Goal: Information Seeking & Learning: Check status

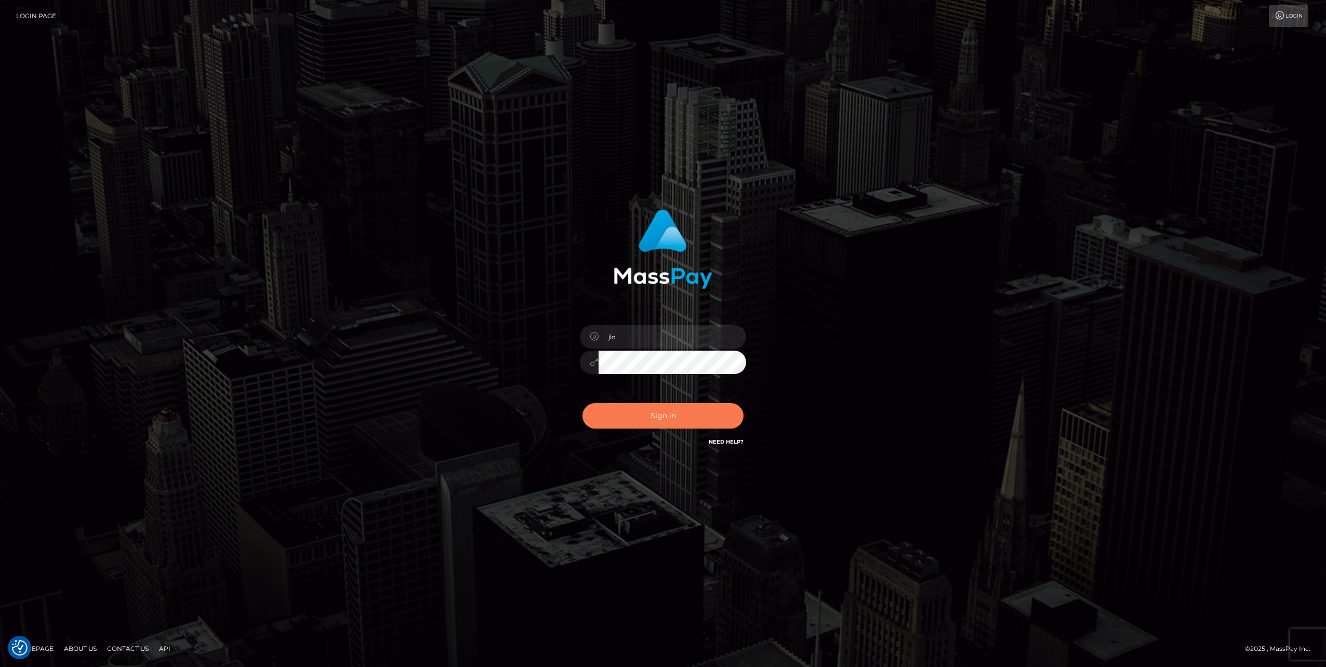
click at [679, 413] on button "Sign in" at bounding box center [663, 415] width 161 height 25
type input "jlo"
click at [677, 413] on button "Sign in" at bounding box center [663, 415] width 161 height 25
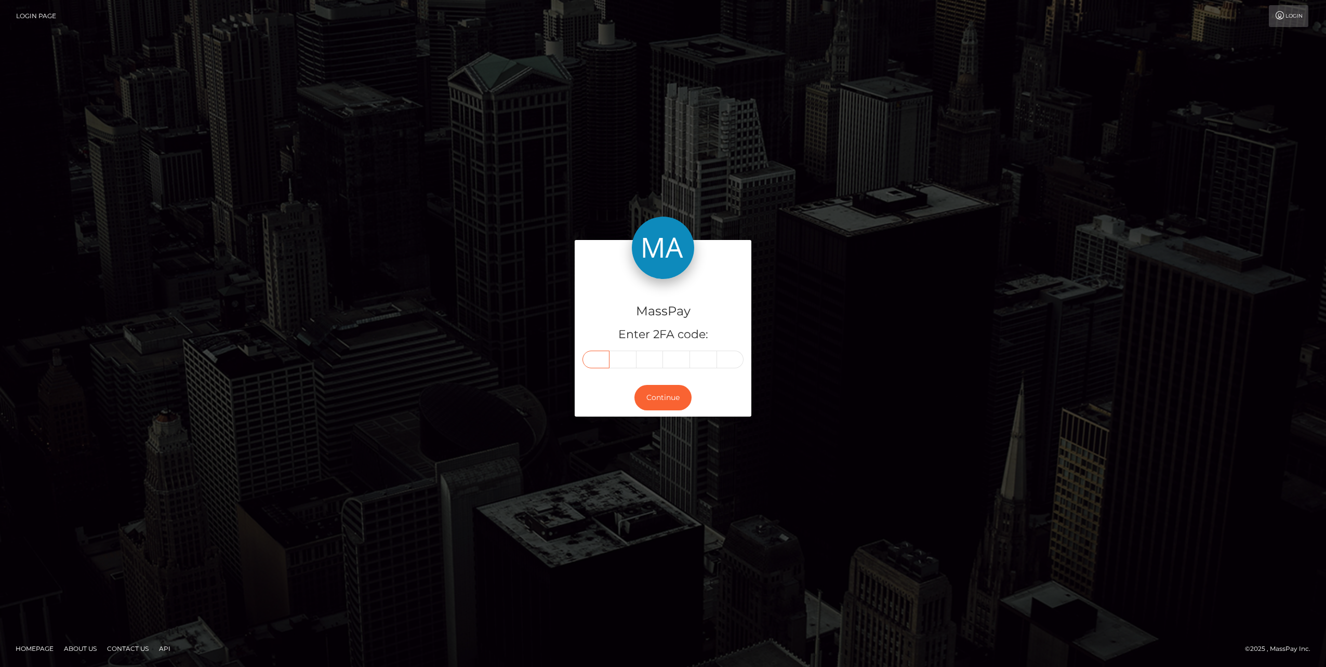
paste input "3"
type input "3"
type input "5"
type input "7"
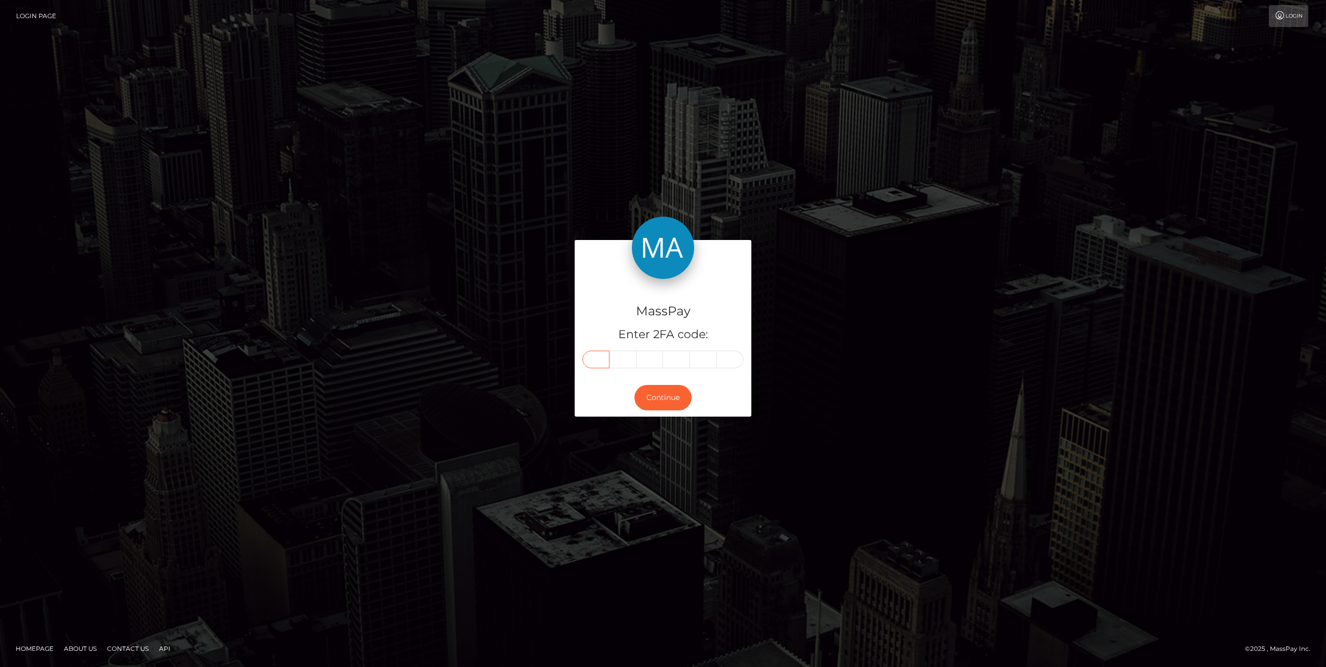
type input "7"
type input "4"
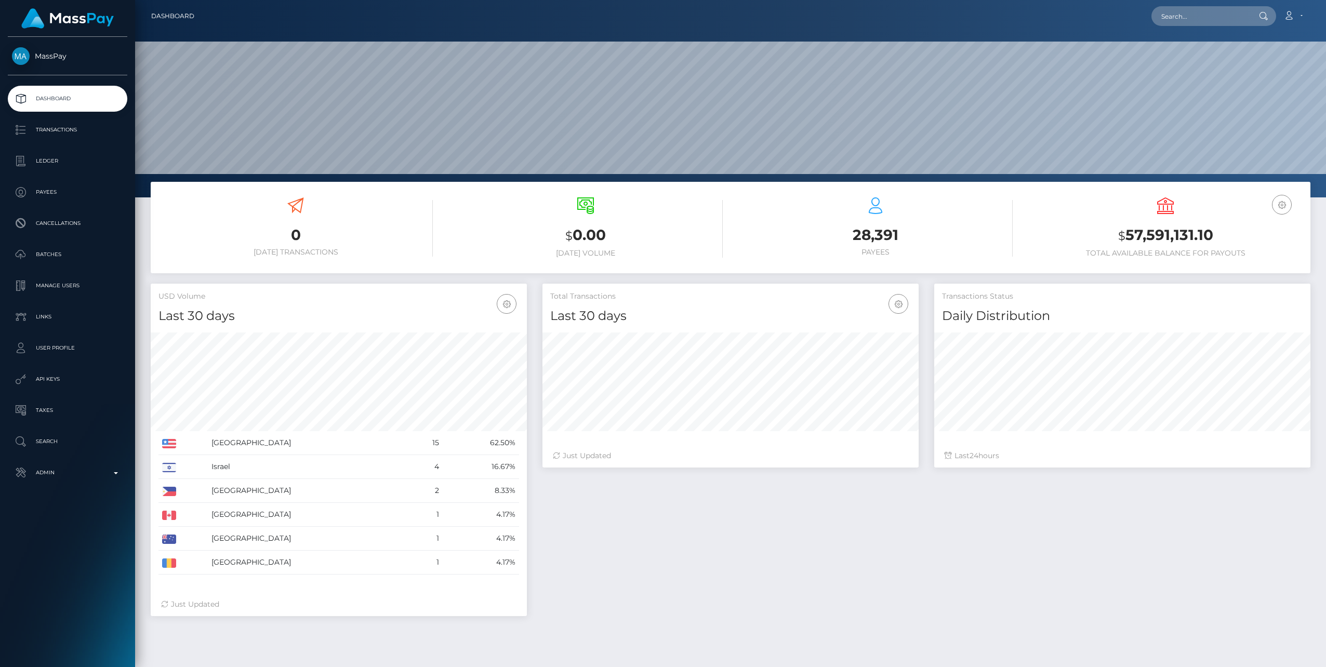
scroll to position [184, 376]
click at [115, 476] on p "Admin" at bounding box center [67, 473] width 111 height 16
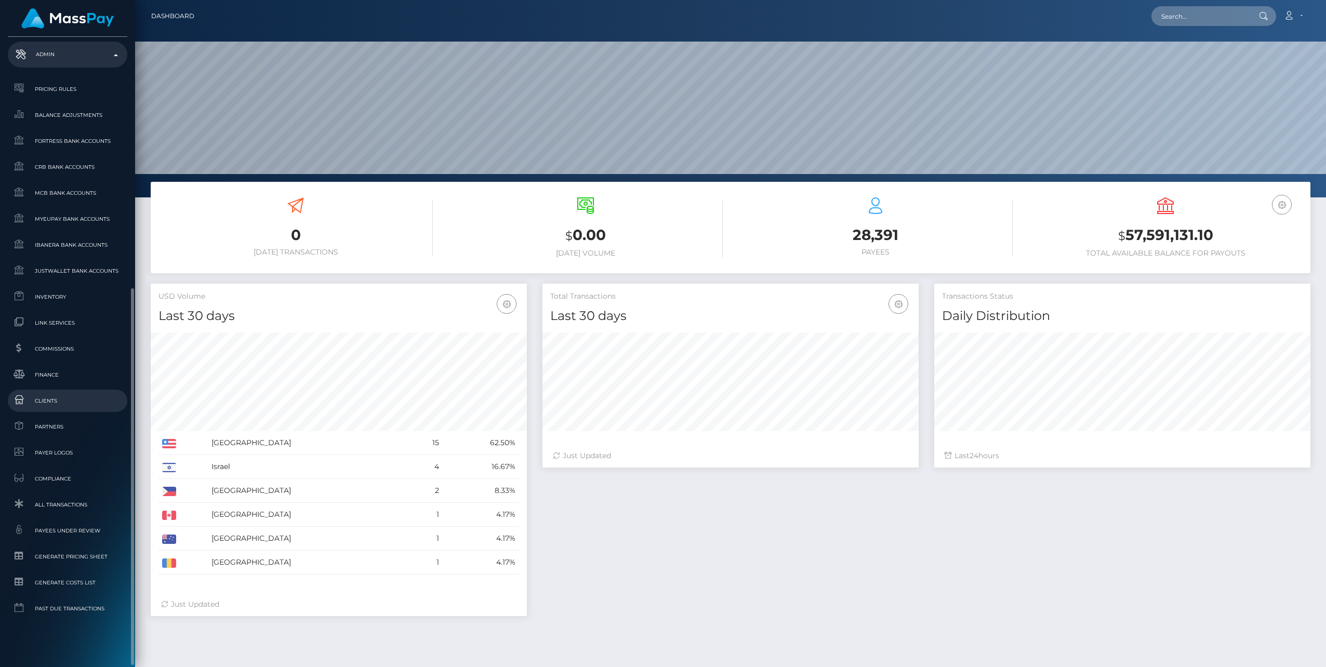
click at [38, 402] on span "Clients" at bounding box center [67, 401] width 111 height 12
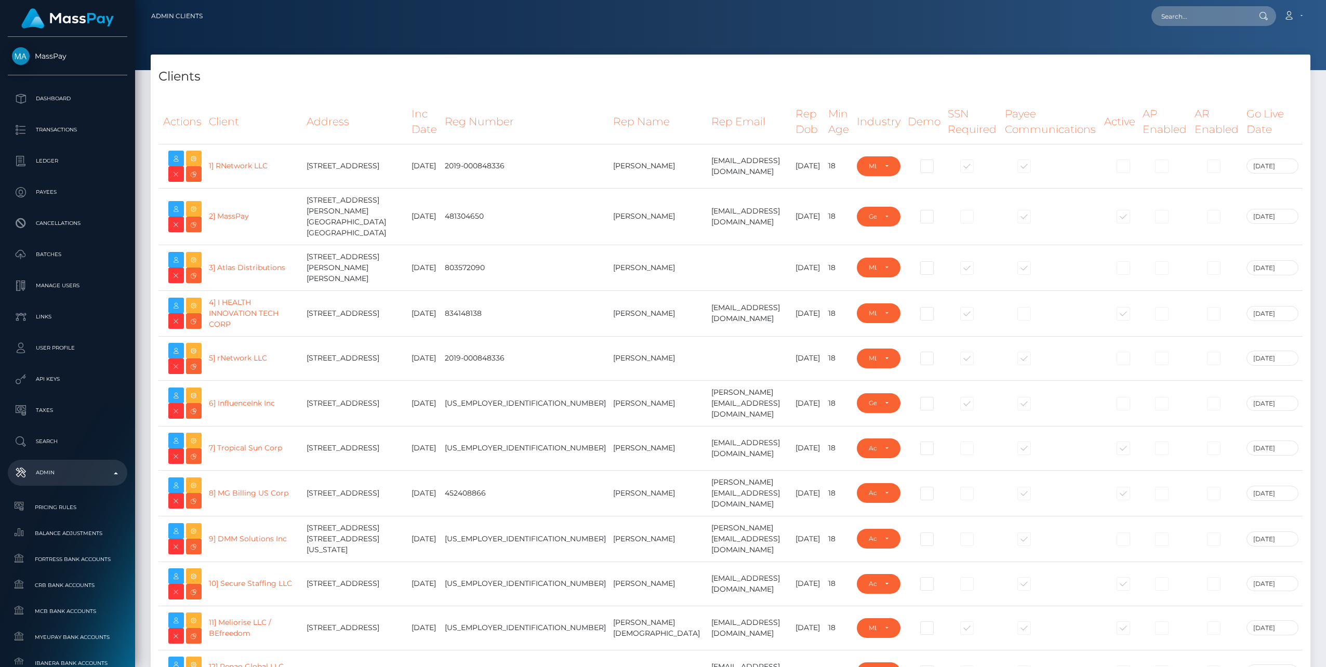
select select "223"
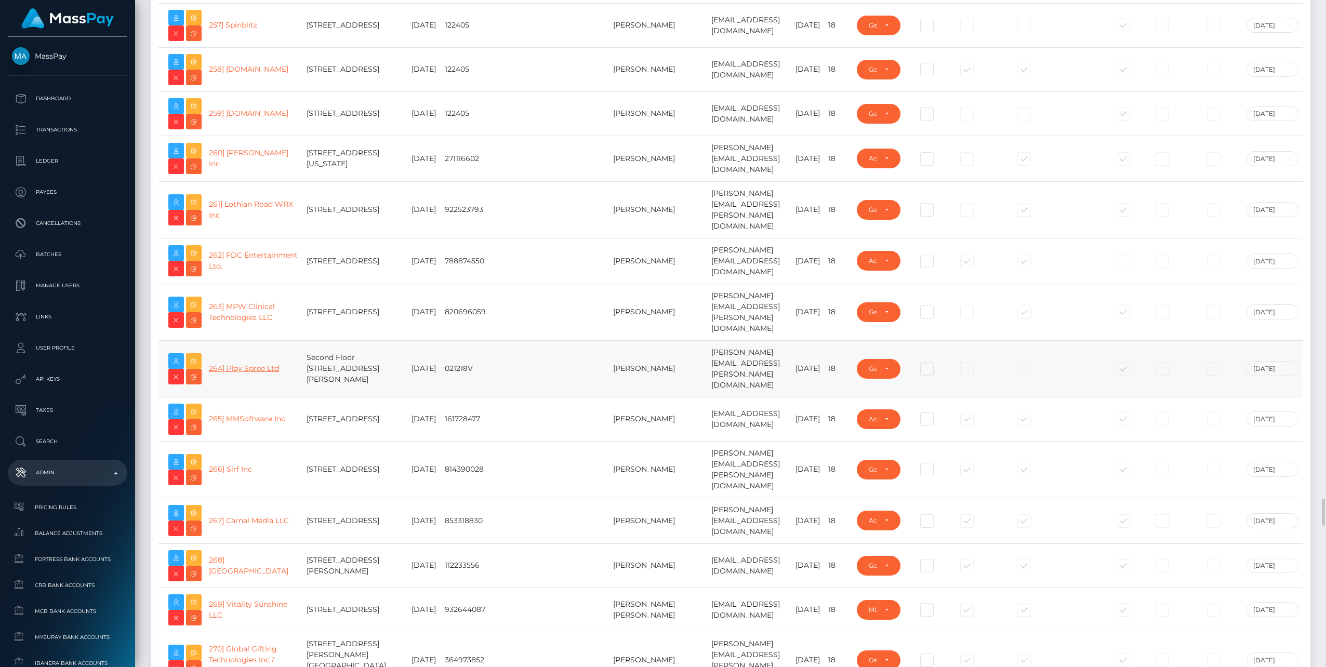
scroll to position [11782, 0]
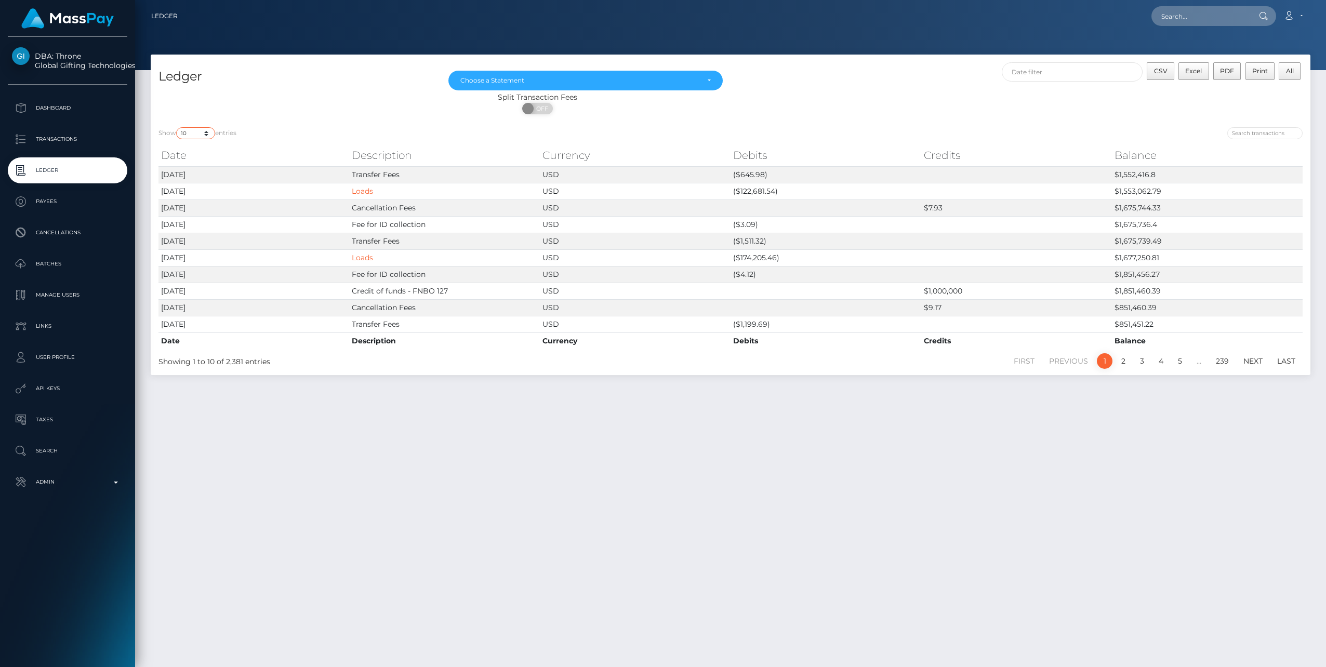
click at [208, 136] on select "10 25 50 100 250" at bounding box center [195, 133] width 39 height 12
select select "250"
click at [177, 127] on select "10 25 50 100 250" at bounding box center [195, 133] width 39 height 12
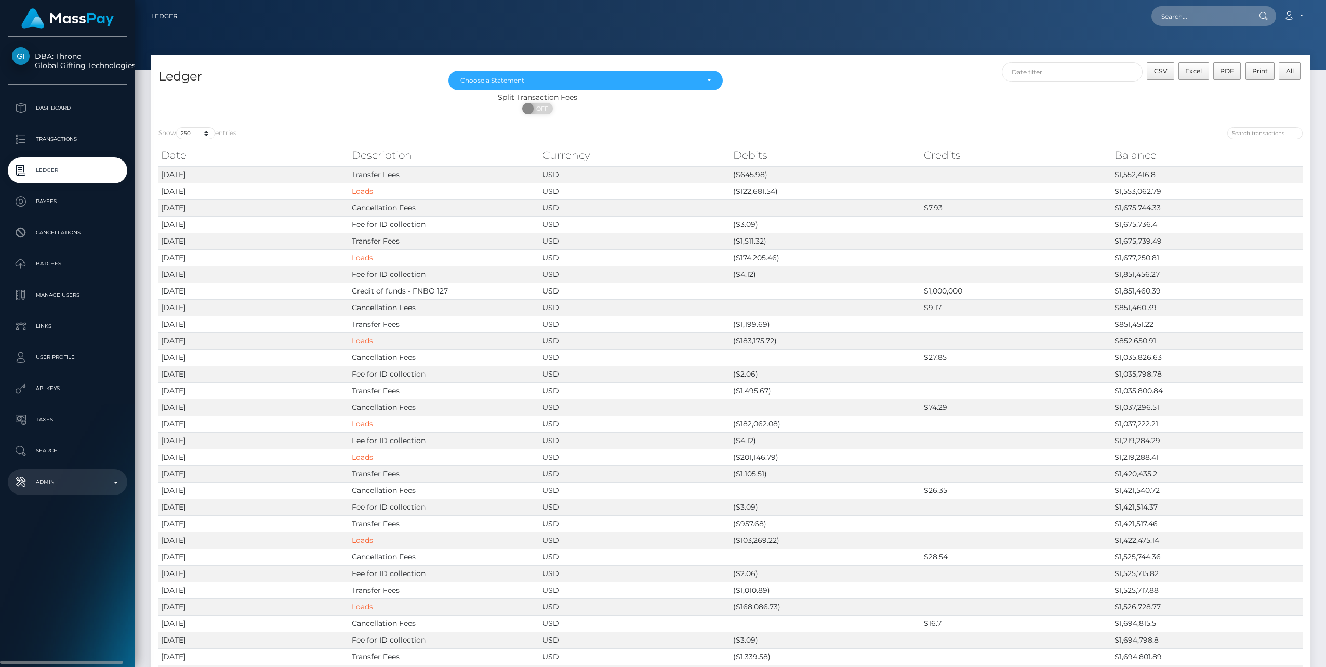
click at [113, 482] on p "Admin" at bounding box center [67, 482] width 111 height 16
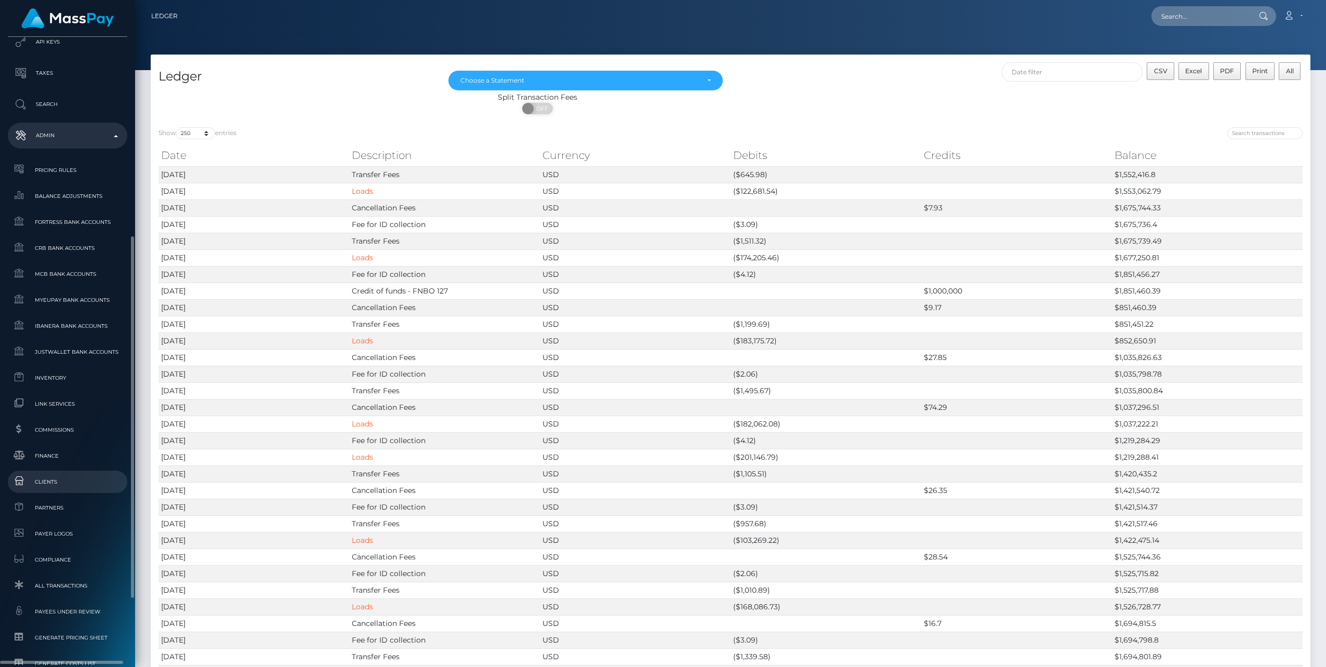
click at [45, 484] on span "Clients" at bounding box center [67, 482] width 111 height 12
click at [50, 455] on span "Finance" at bounding box center [67, 456] width 111 height 12
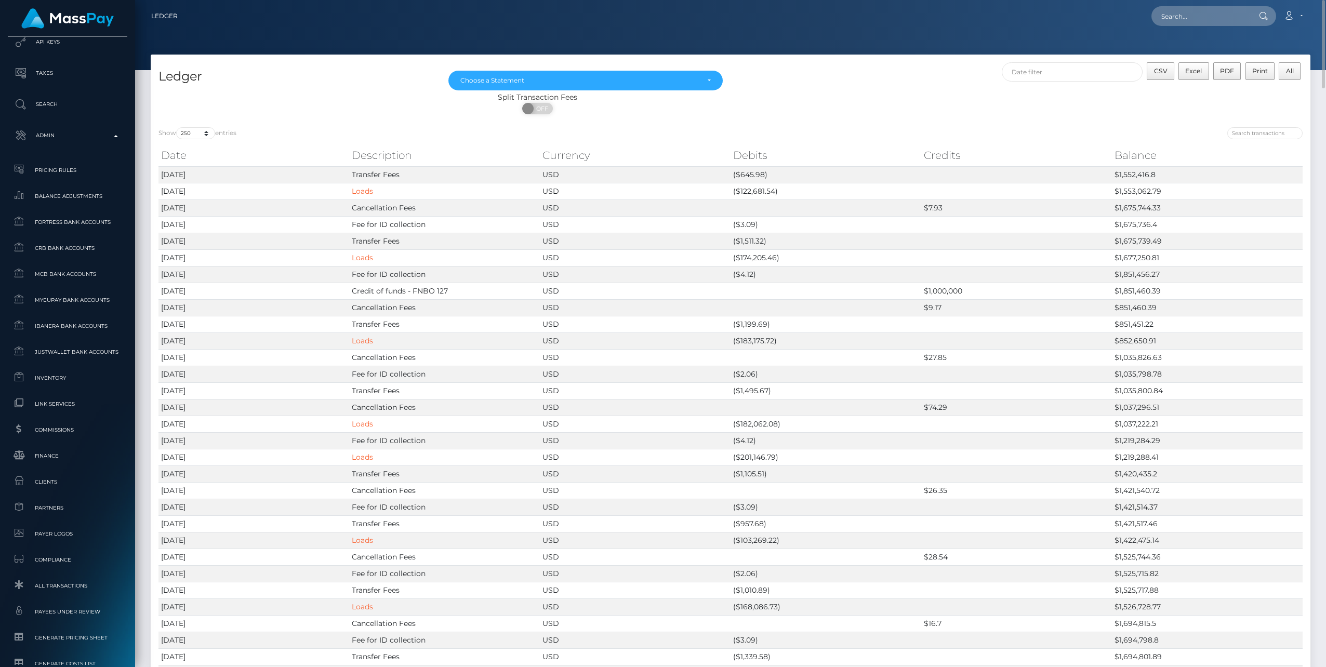
click at [907, 81] on div "CSV Excel PDF Print All" at bounding box center [1021, 77] width 580 height 30
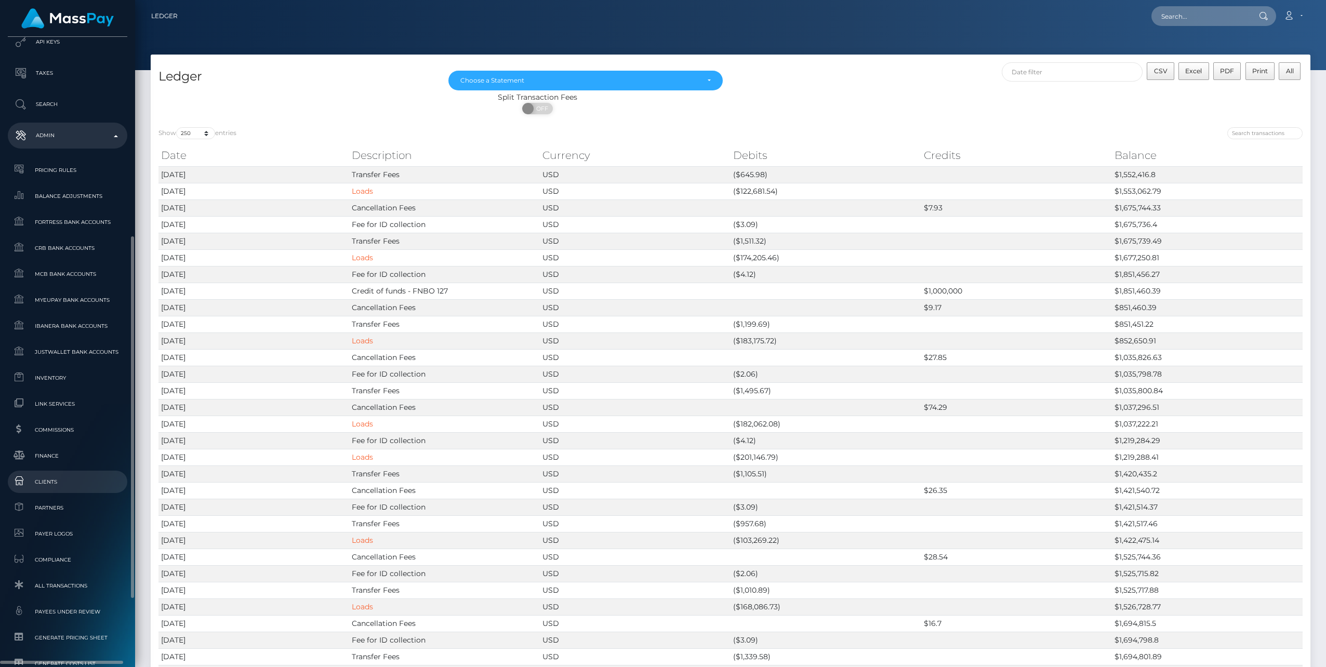
click at [45, 480] on span "Clients" at bounding box center [67, 482] width 111 height 12
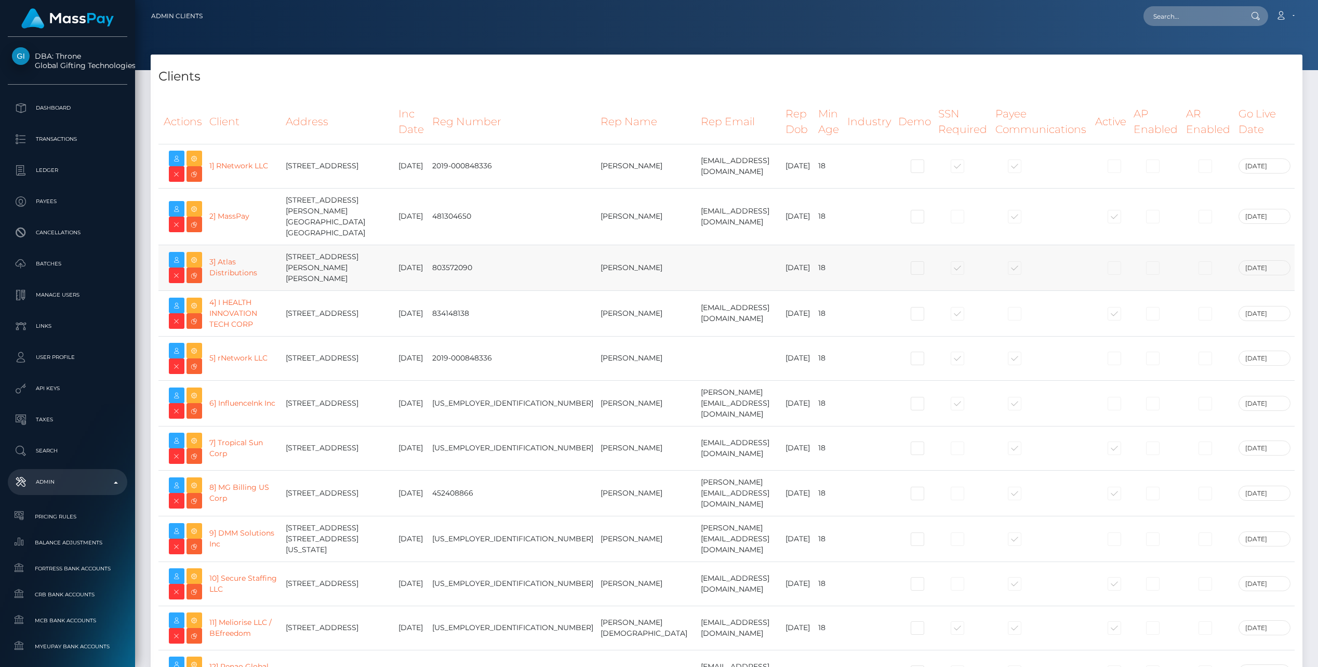
select select "223"
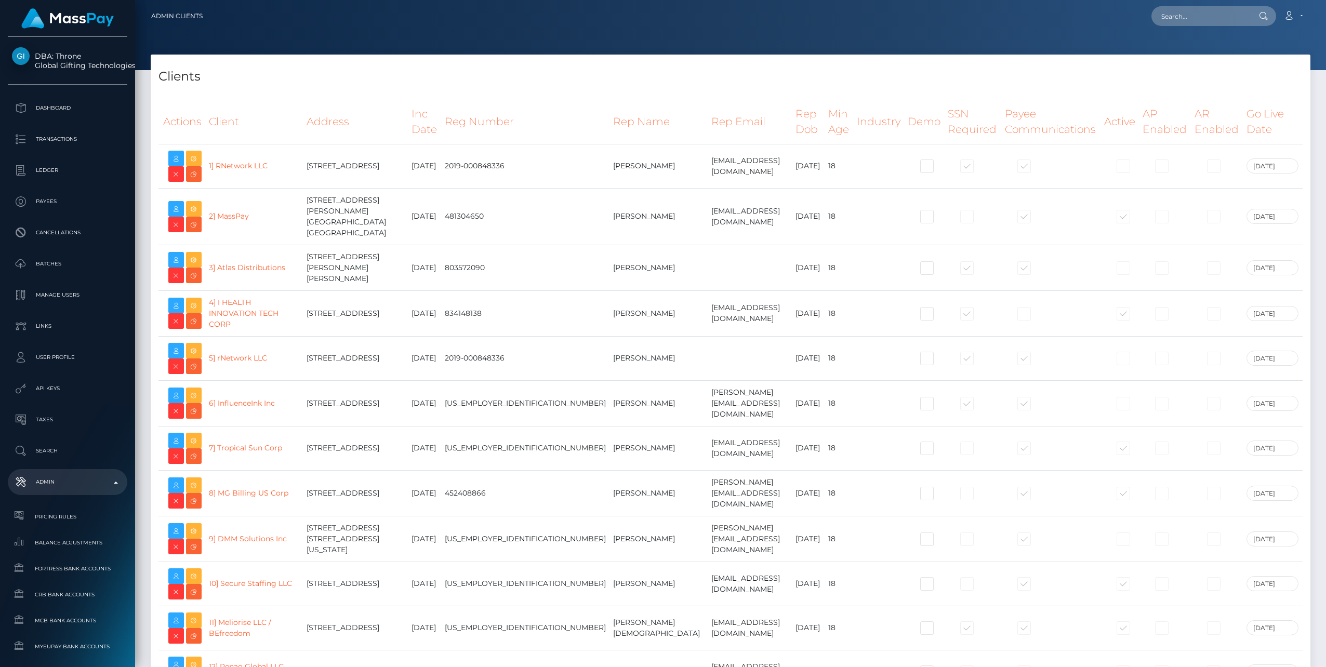
select select
select select "223"
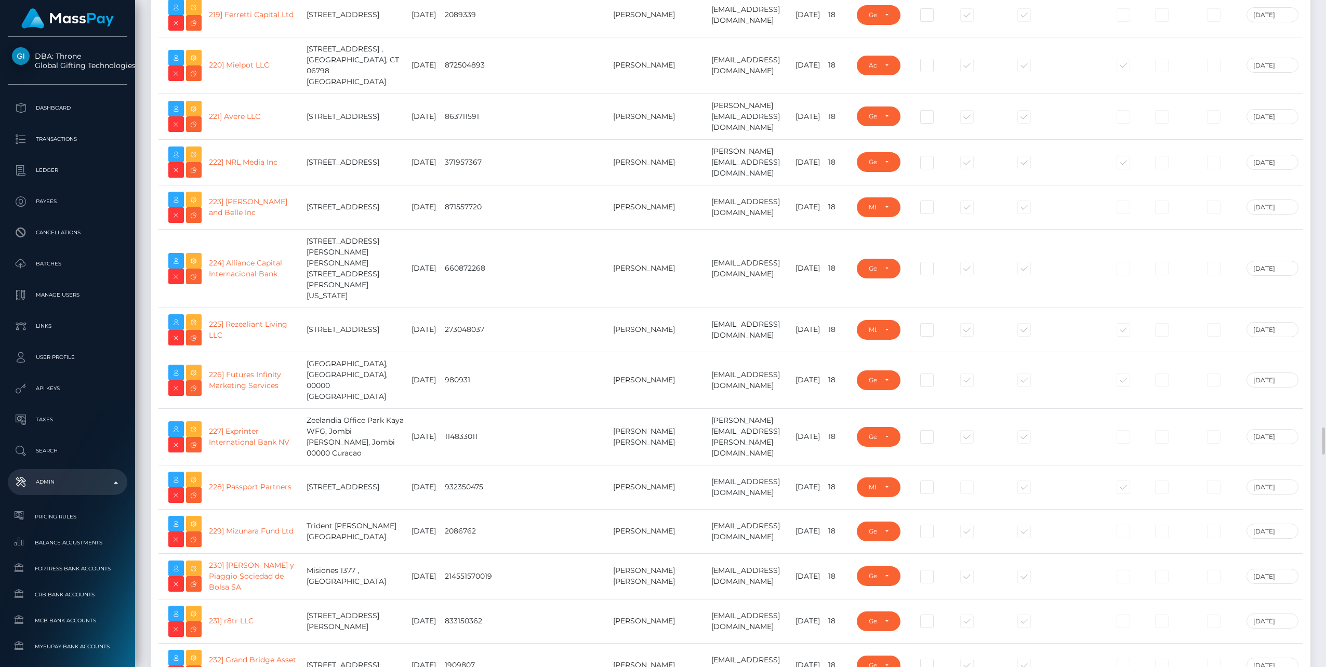
scroll to position [11436, 0]
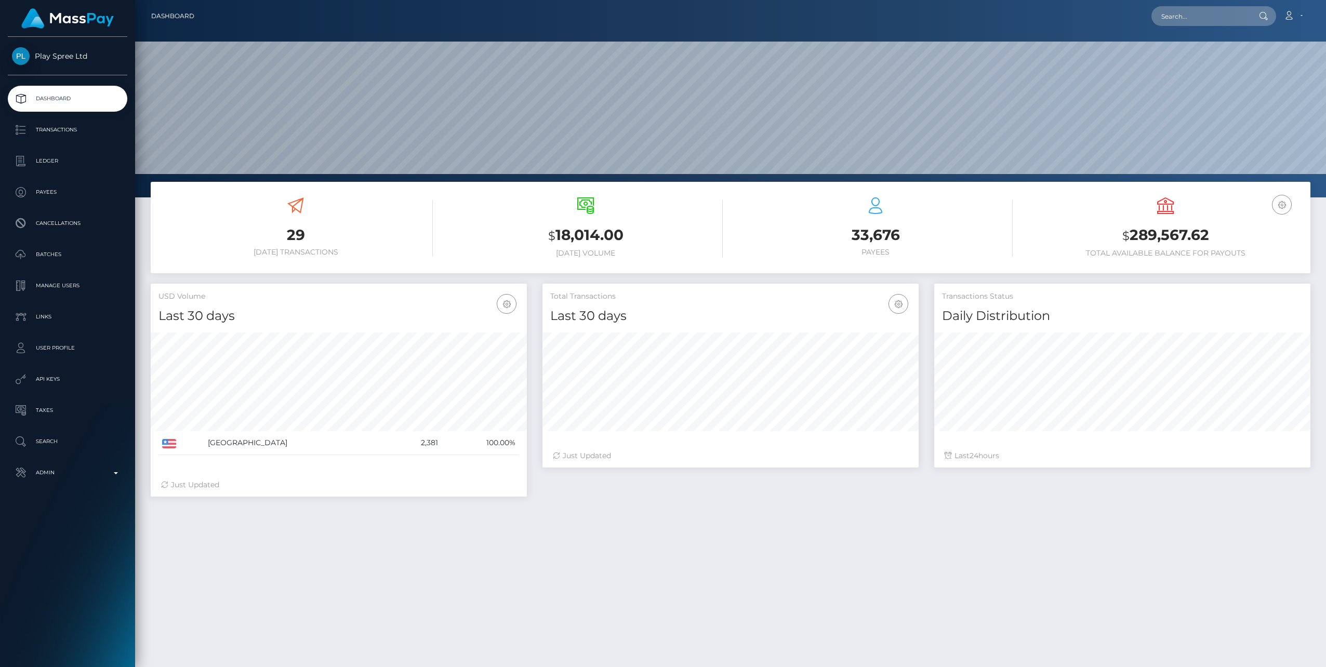
scroll to position [184, 376]
click at [54, 159] on p "Ledger" at bounding box center [67, 161] width 111 height 16
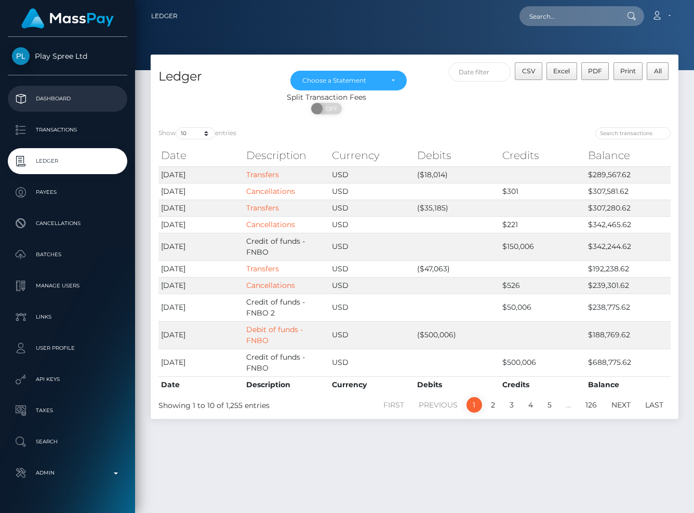
click at [59, 99] on p "Dashboard" at bounding box center [67, 99] width 111 height 16
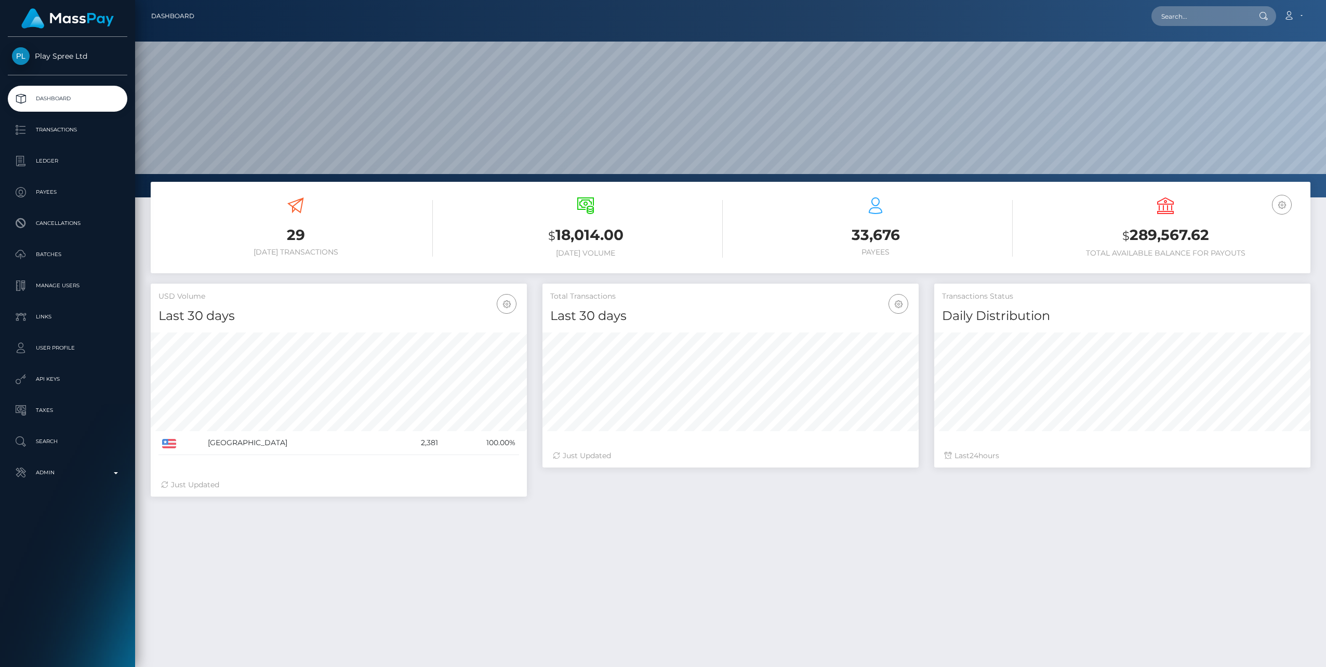
scroll to position [184, 376]
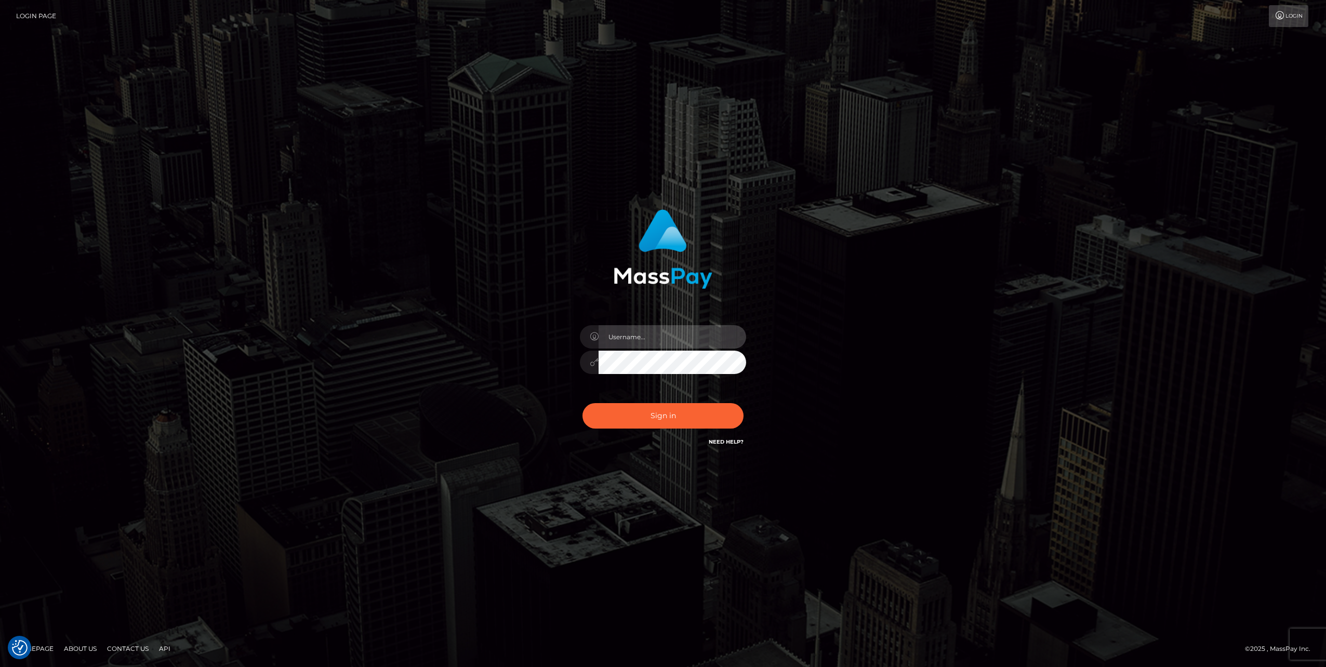
type input "jlo"
click at [702, 419] on button "Sign in" at bounding box center [663, 415] width 161 height 25
type input "jlo"
click at [700, 417] on button "Sign in" at bounding box center [663, 415] width 161 height 25
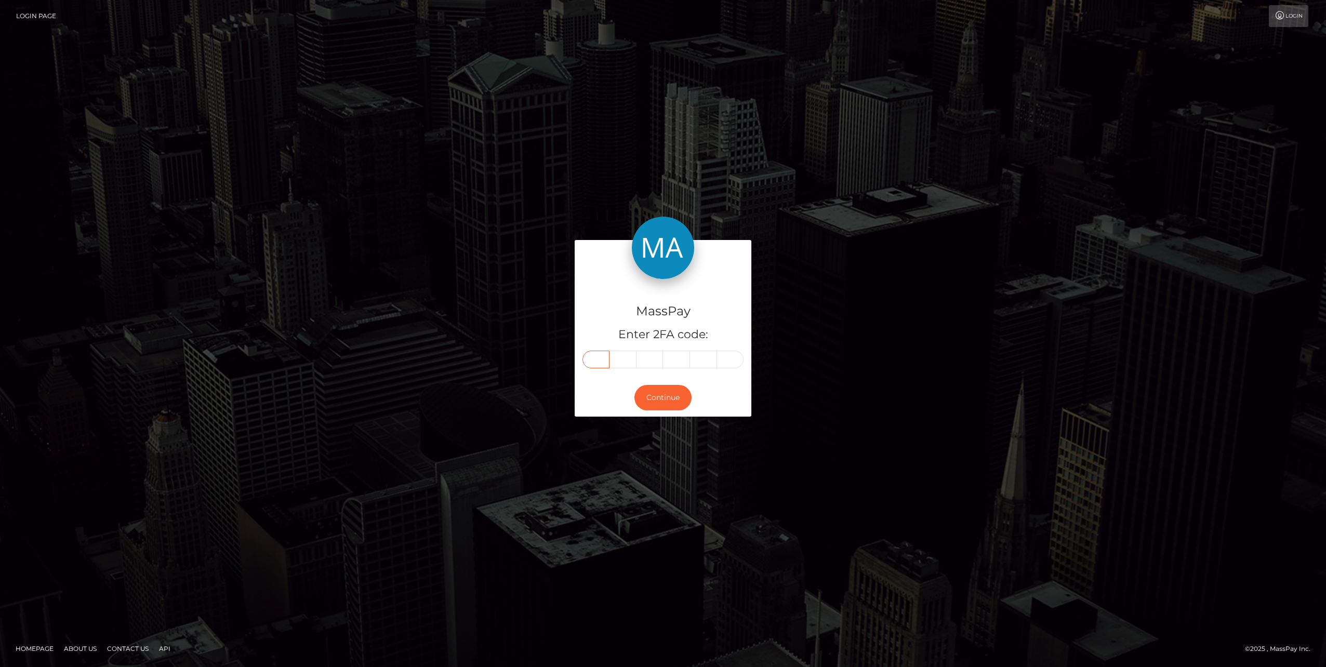
paste input "4"
type input "4"
type input "7"
type input "3"
type input "6"
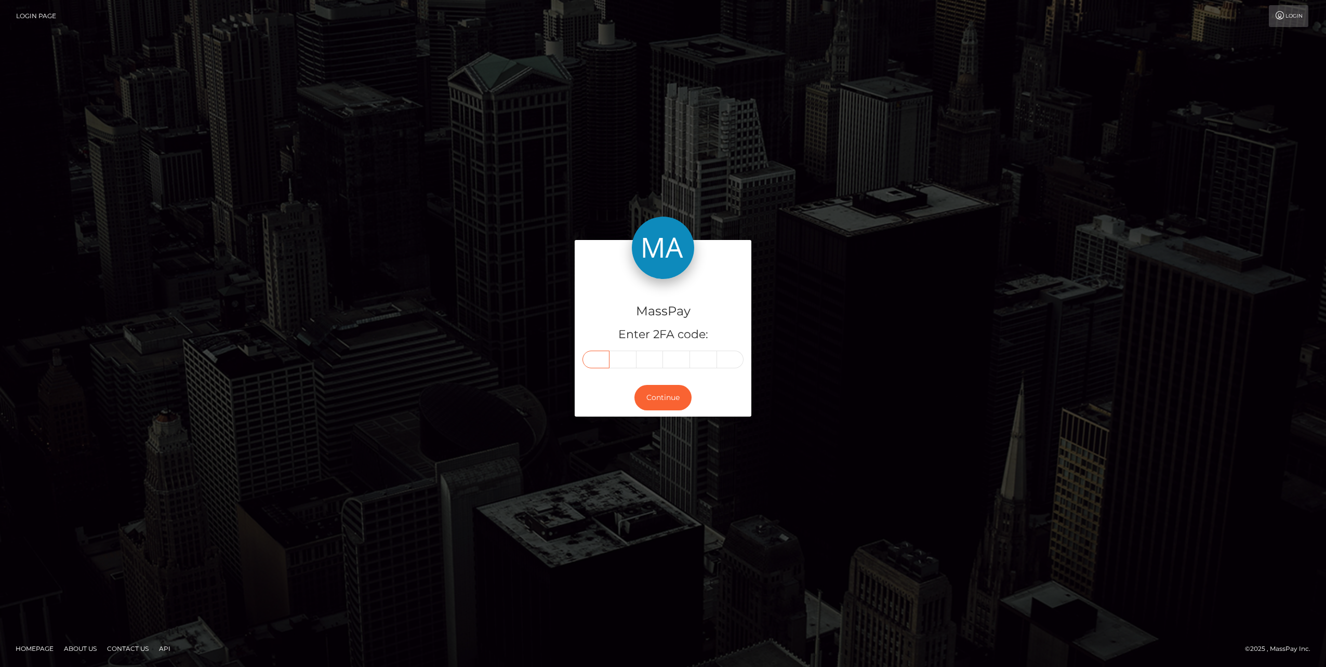
type input "9"
type input "3"
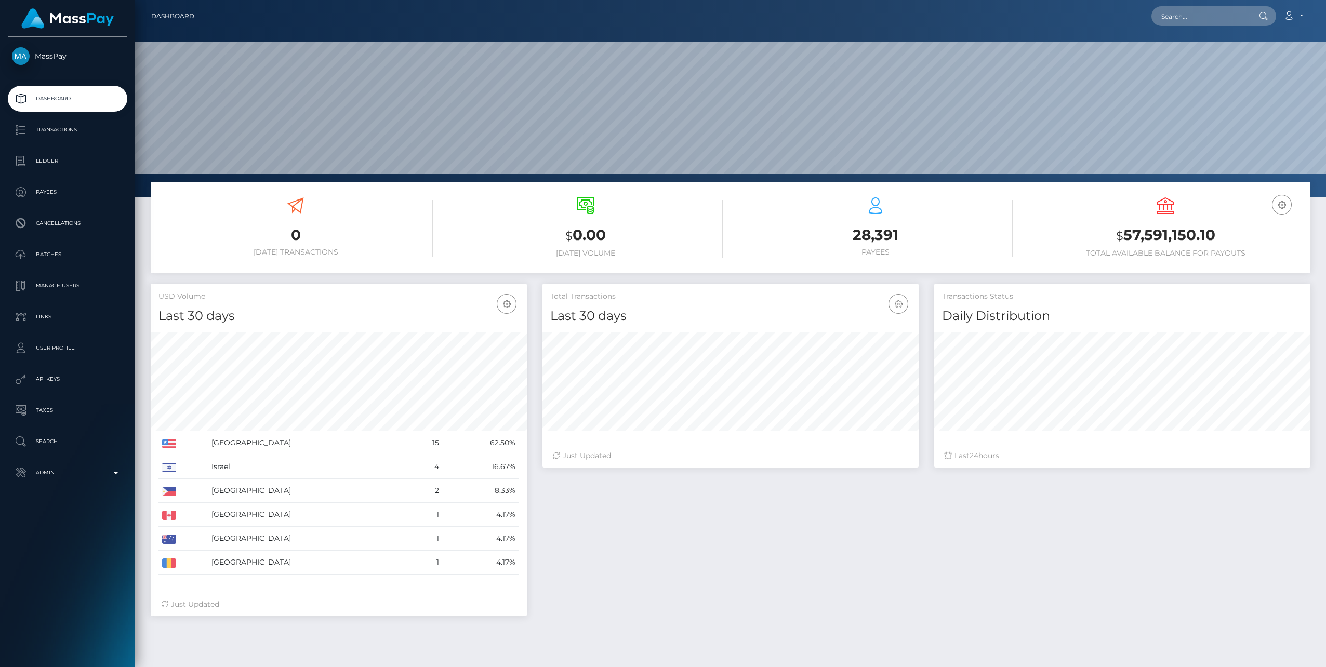
scroll to position [184, 376]
click at [113, 472] on p "Admin" at bounding box center [67, 473] width 111 height 16
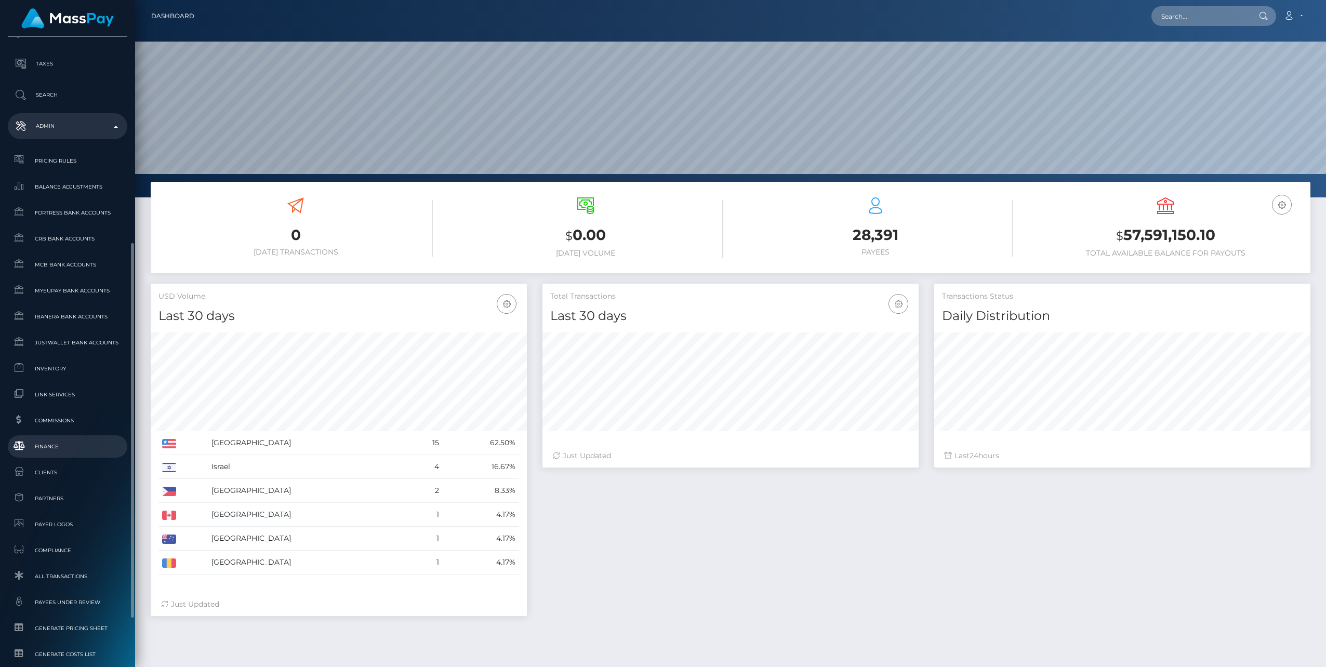
click at [44, 442] on span "Finance" at bounding box center [67, 447] width 111 height 12
click at [46, 448] on span "Finance" at bounding box center [67, 447] width 111 height 12
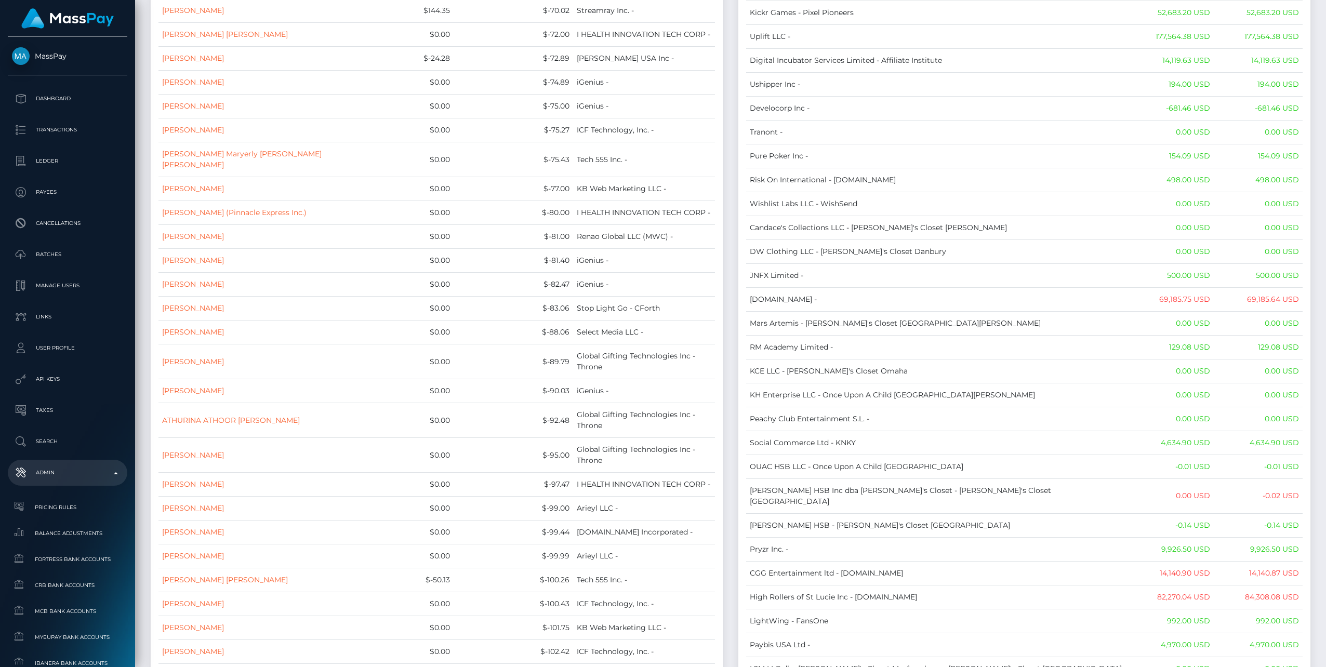
scroll to position [7972, 0]
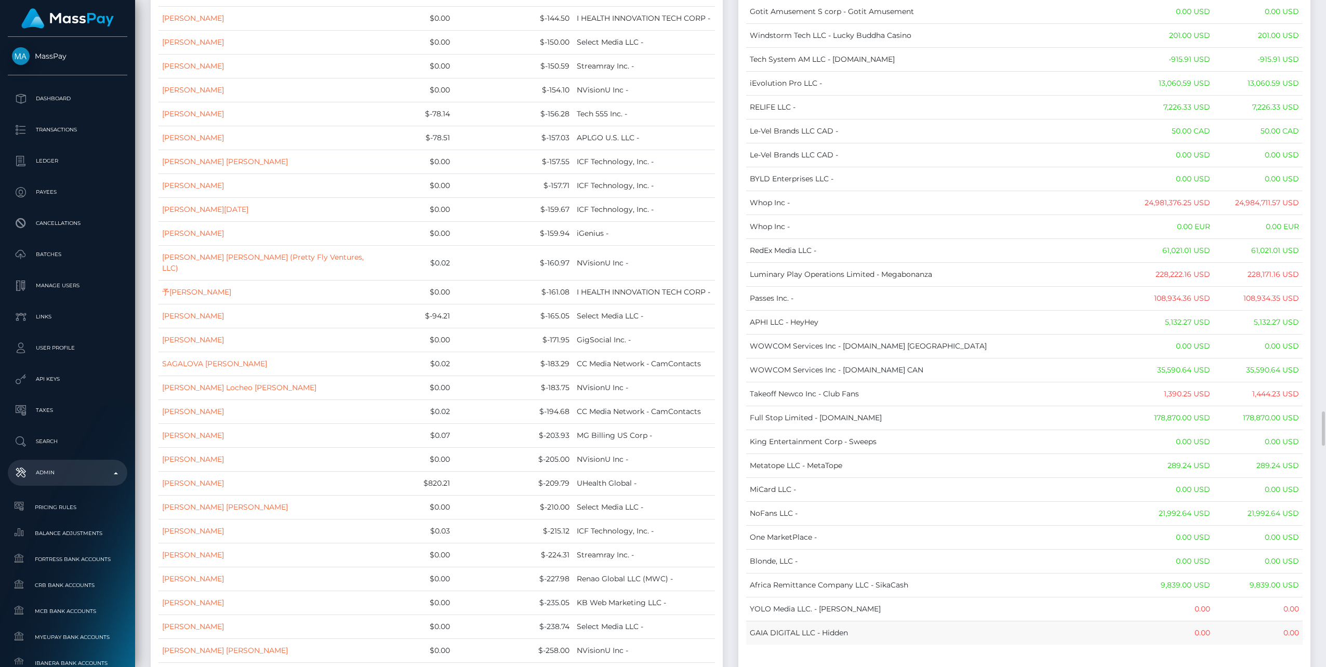
drag, startPoint x: 751, startPoint y: 112, endPoint x: 1294, endPoint y: 604, distance: 732.8
copy table "Name Wallet Balance Ledger Balance RNetwork LLC - 33,033.21 USD 1,542.77 USD Ma…"
click at [1020, 191] on td "Whop Inc -" at bounding box center [938, 203] width 384 height 24
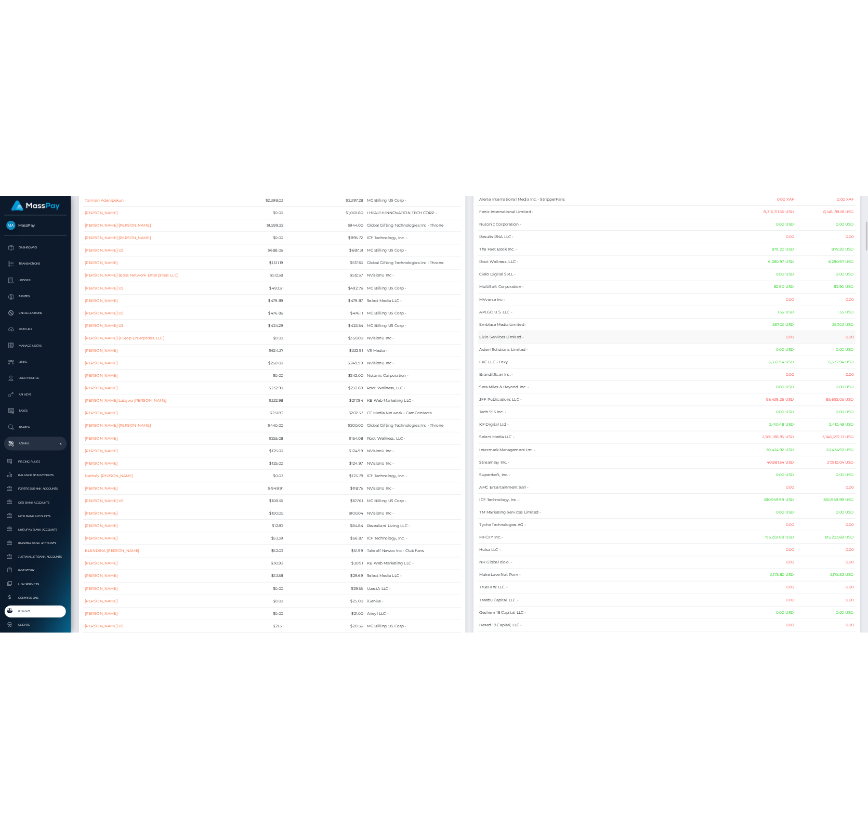
scroll to position [0, 0]
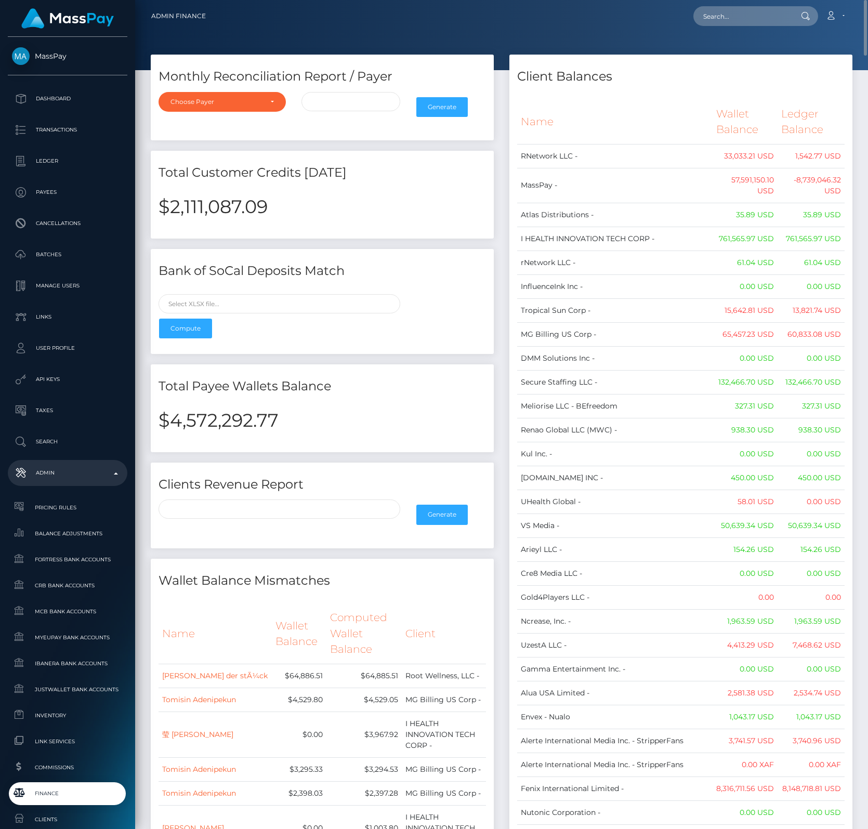
click at [640, 121] on th "Name" at bounding box center [614, 122] width 195 height 44
click at [681, 60] on div "Client Balances" at bounding box center [680, 70] width 343 height 31
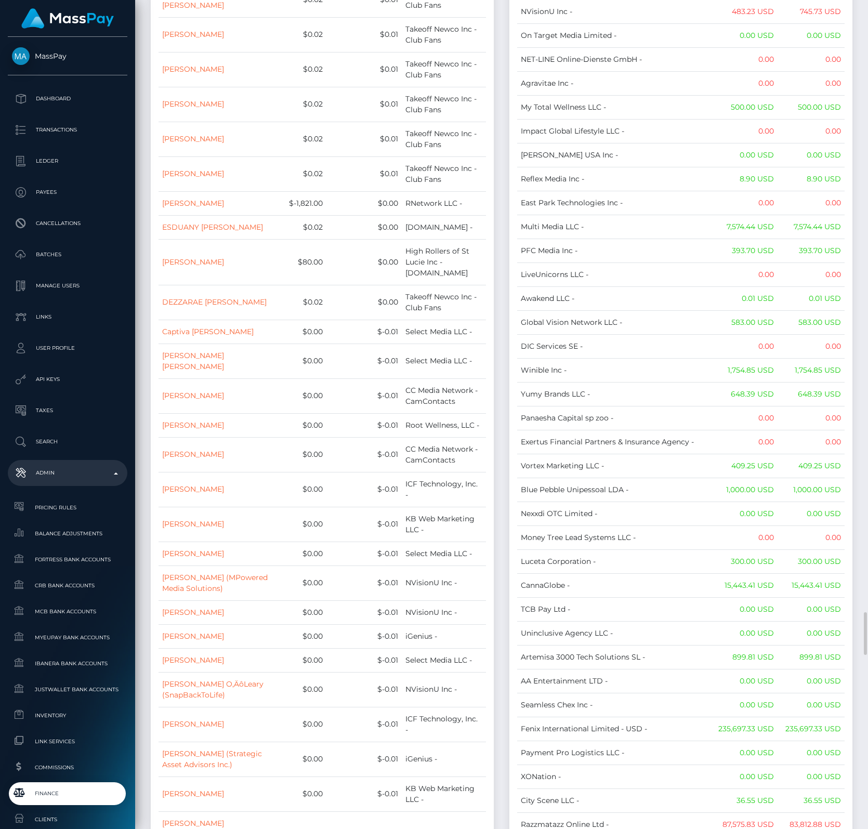
scroll to position [3466, 0]
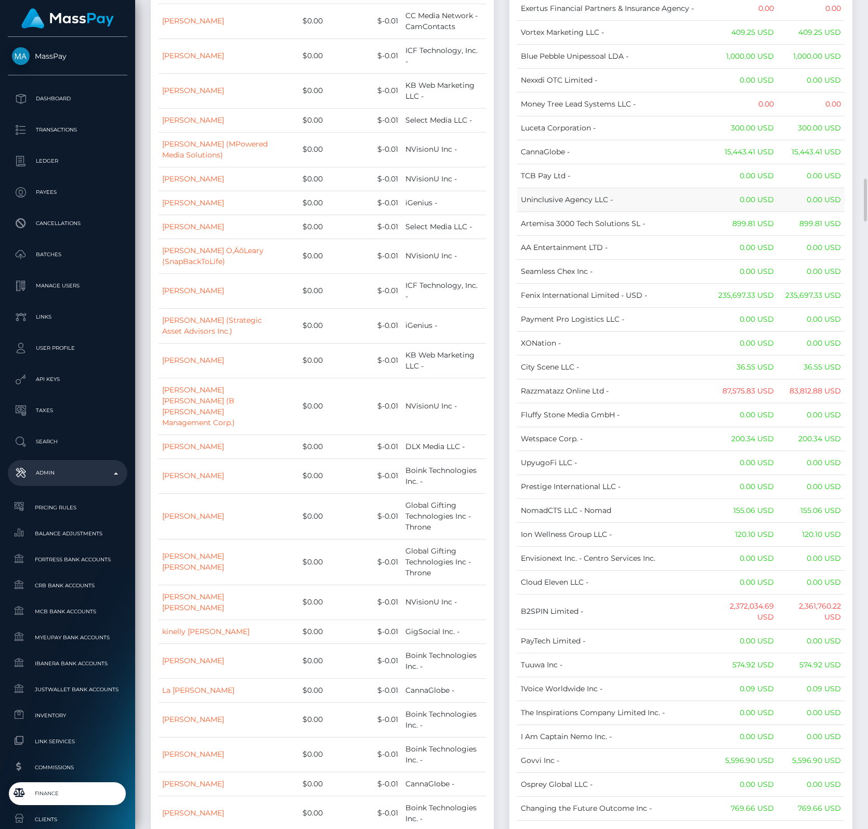
click at [630, 188] on td "Uninclusive Agency LLC -" at bounding box center [614, 200] width 195 height 24
click at [674, 68] on td "Nexxdi OTC Limited -" at bounding box center [614, 80] width 195 height 24
click at [676, 92] on td "Money Tree Lead Systems LLC -" at bounding box center [614, 104] width 195 height 24
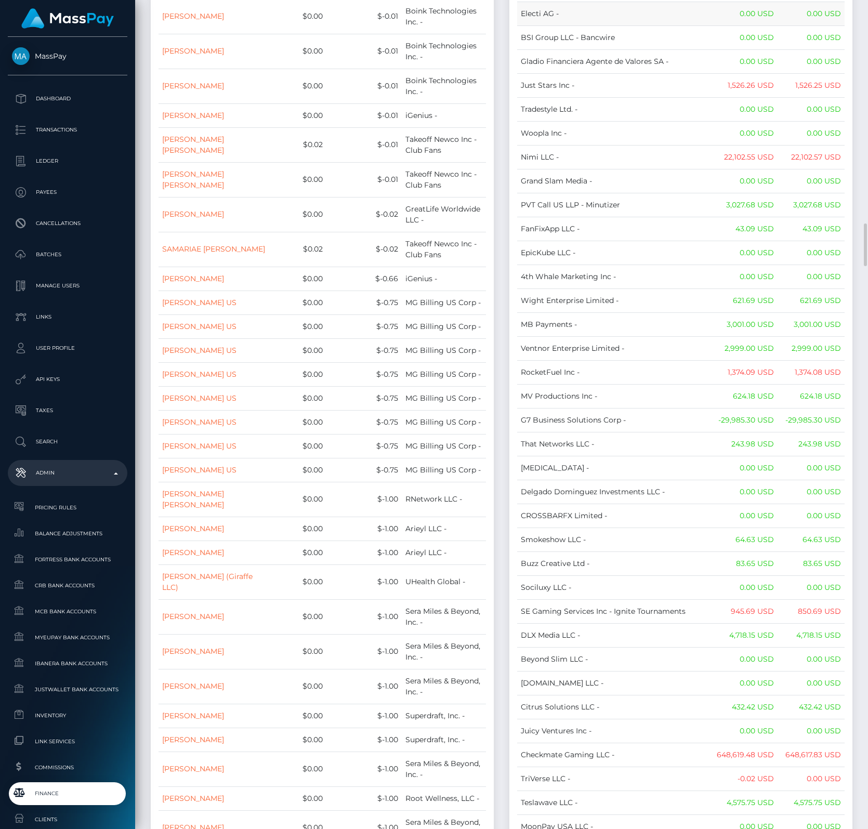
scroll to position [4766, 0]
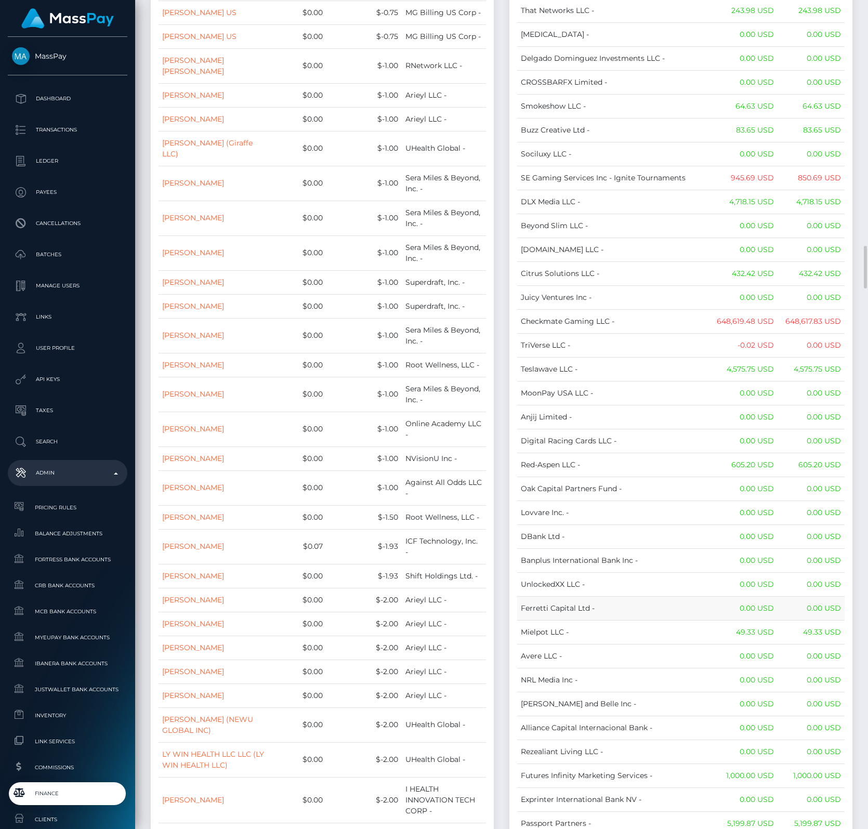
click at [624, 596] on td "Ferretti Capital Ltd -" at bounding box center [614, 608] width 195 height 24
click at [657, 309] on td "Checkmate Gaming LLC -" at bounding box center [614, 321] width 195 height 24
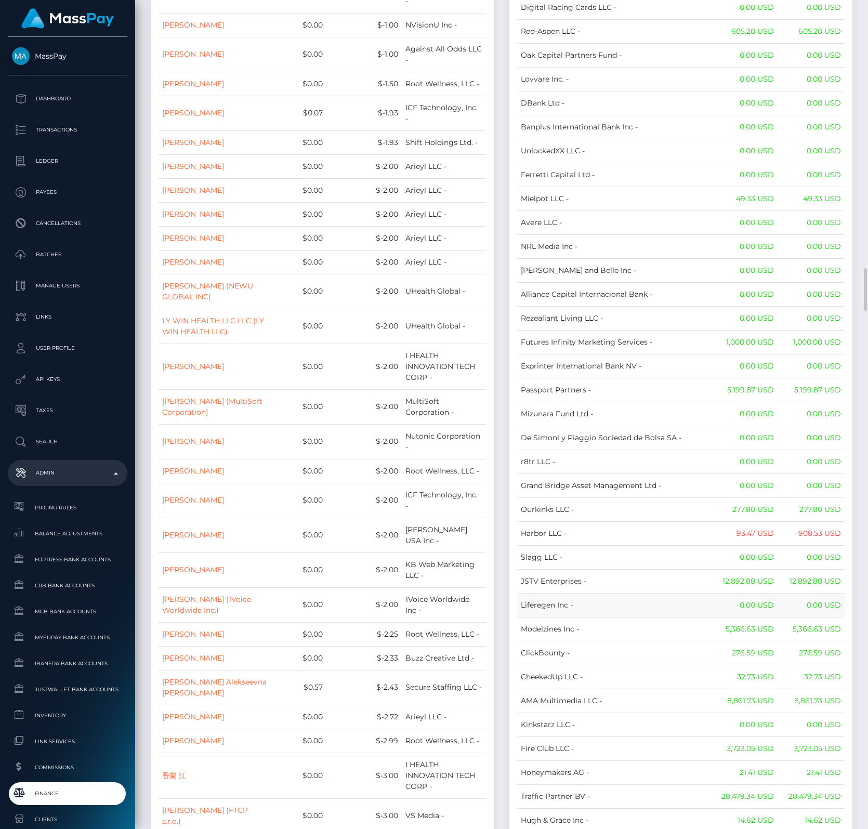
click at [601, 593] on td "Liferegen Inc -" at bounding box center [614, 605] width 195 height 24
click at [640, 258] on td "Lorde and Belle Inc -" at bounding box center [614, 270] width 195 height 24
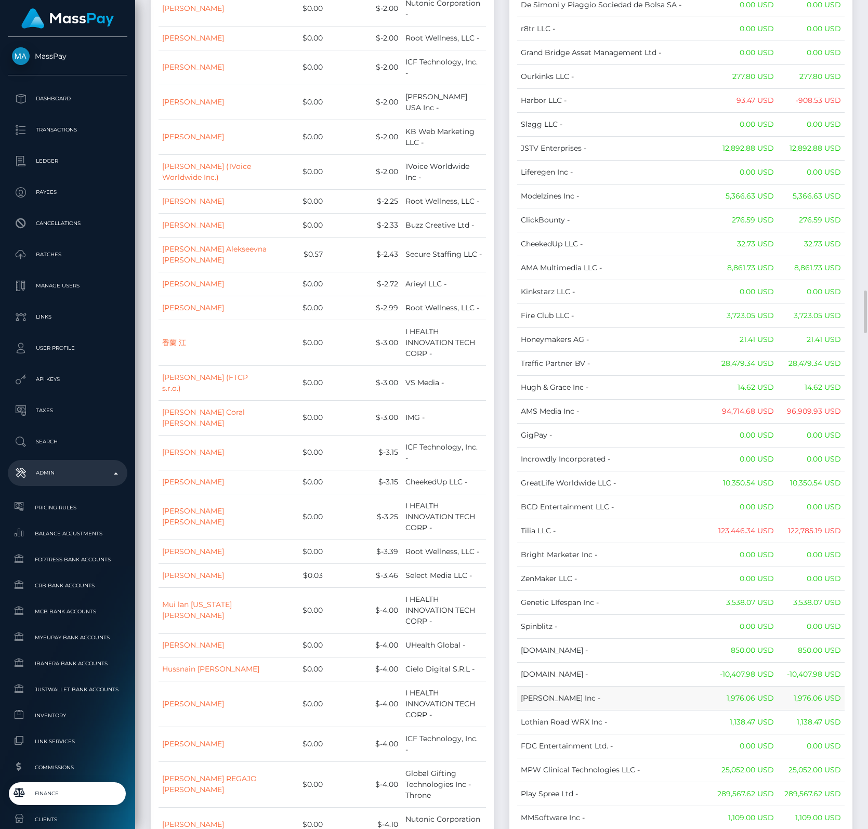
click at [645, 667] on td "Cindy Gallop Inc -" at bounding box center [614, 698] width 195 height 24
click at [672, 88] on td "Harbor LLC -" at bounding box center [614, 100] width 195 height 24
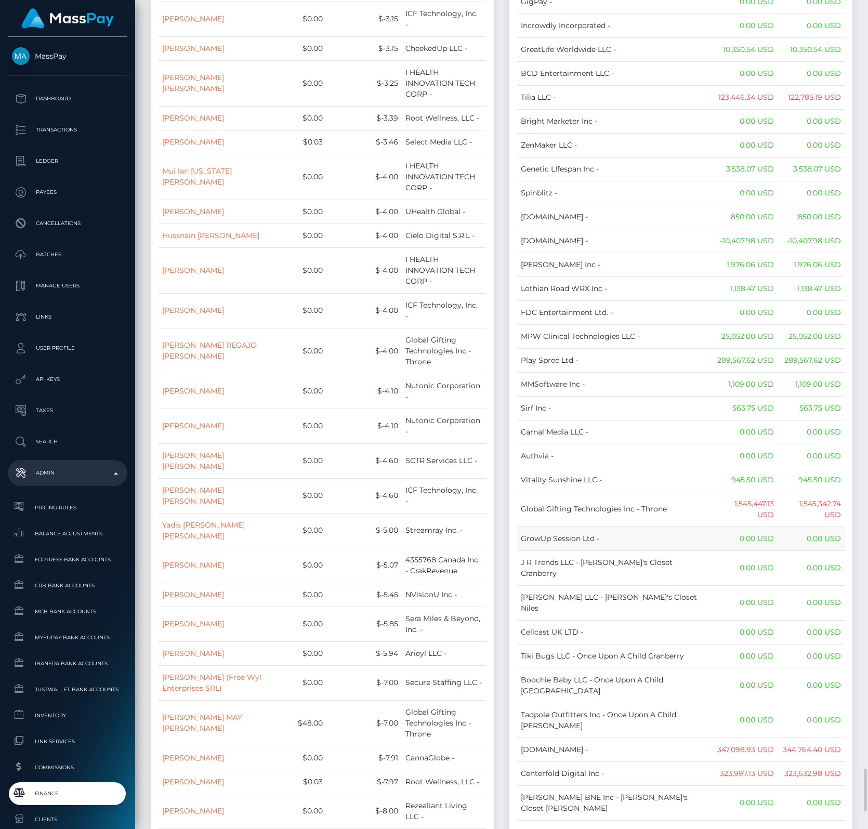
scroll to position [6499, 0]
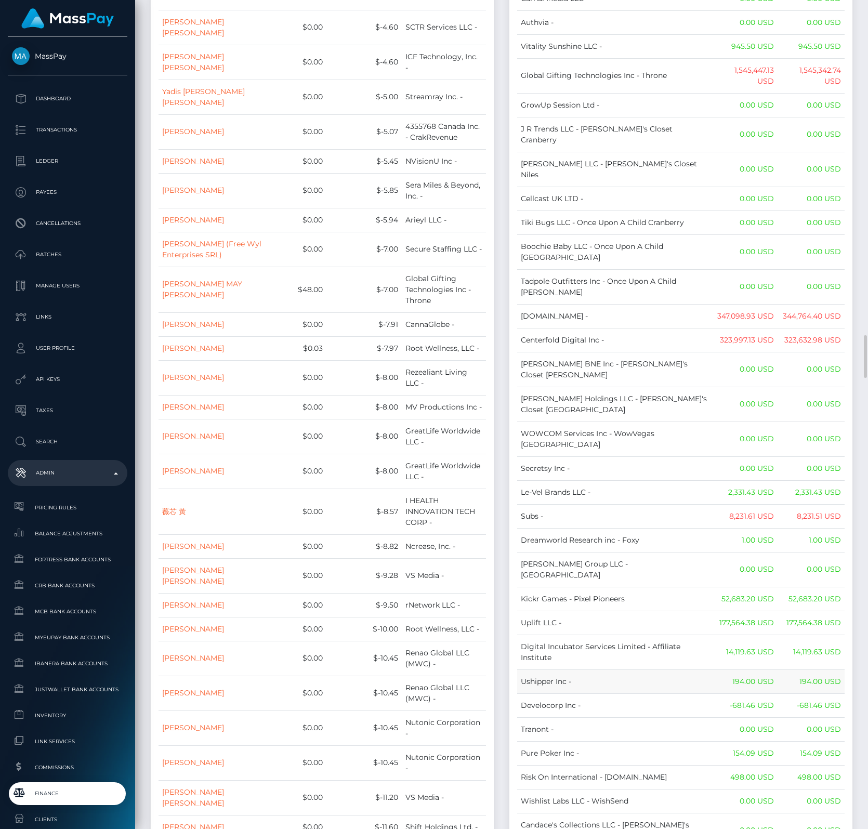
click at [623, 667] on td "Ushipper Inc -" at bounding box center [614, 681] width 195 height 24
click at [608, 667] on td "Ushipper Inc -" at bounding box center [614, 681] width 195 height 24
click at [578, 667] on td "Ushipper Inc -" at bounding box center [614, 681] width 195 height 24
click at [586, 667] on td "Ushipper Inc -" at bounding box center [614, 681] width 195 height 24
click at [655, 304] on td "Unlockt.me -" at bounding box center [614, 316] width 195 height 24
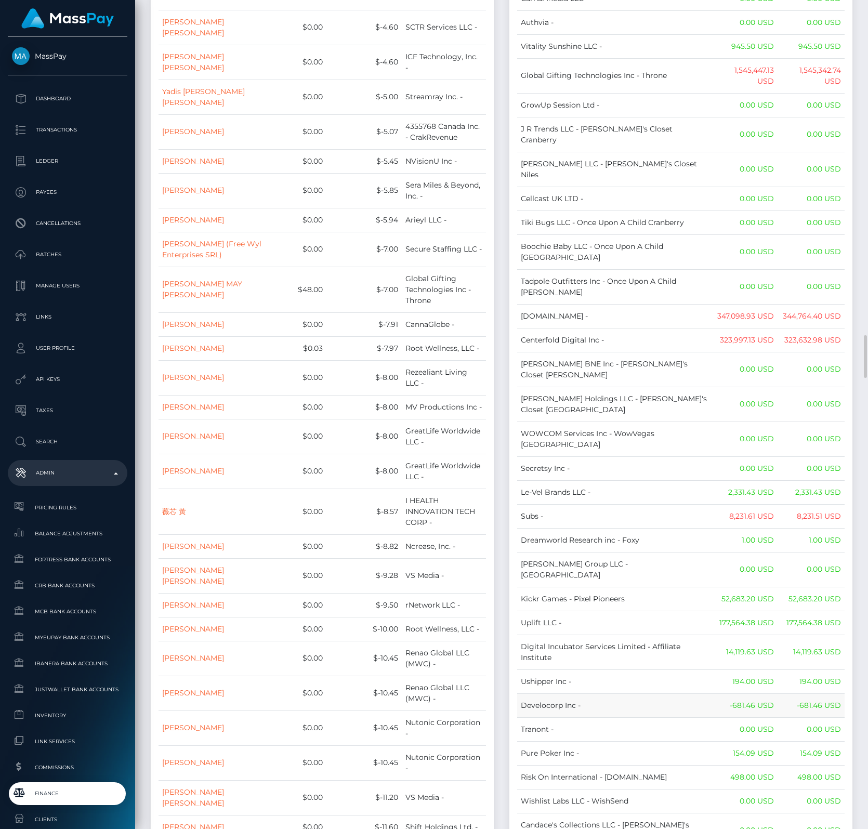
click at [604, 667] on td "Develocorp Inc -" at bounding box center [614, 705] width 195 height 24
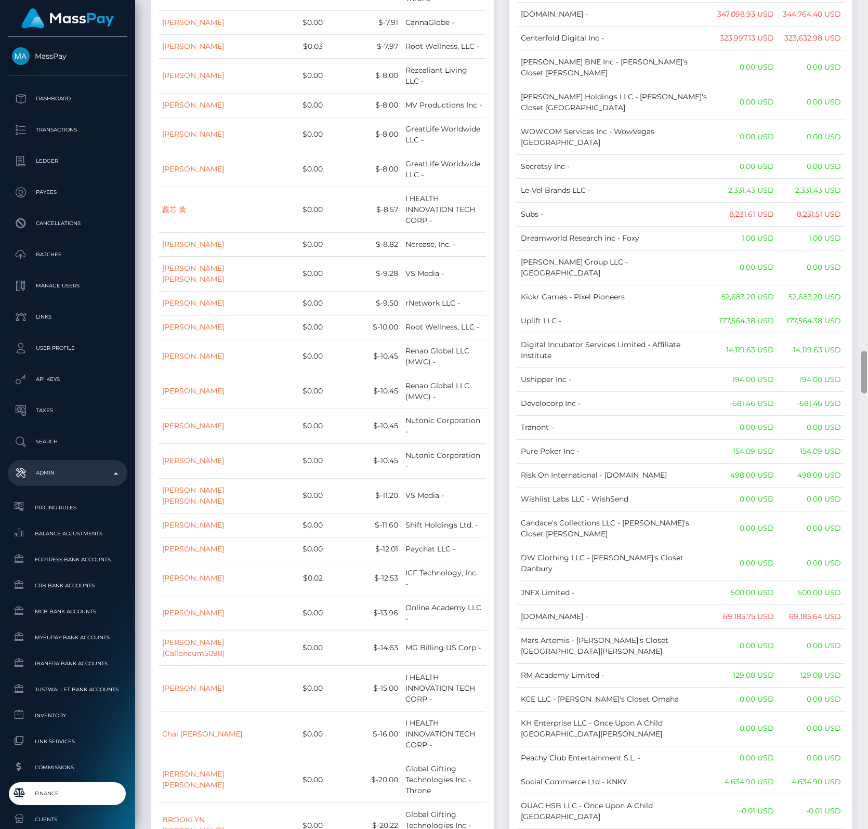
scroll to position [6851, 0]
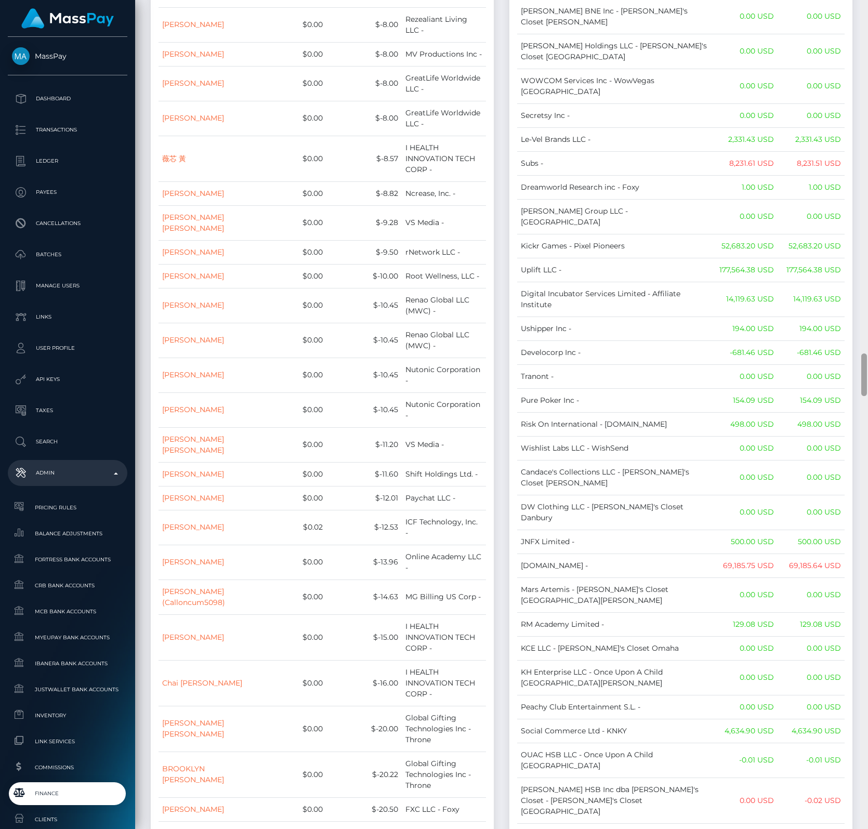
drag, startPoint x: 864, startPoint y: 349, endPoint x: 867, endPoint y: 367, distance: 18.4
click at [867, 367] on div at bounding box center [864, 414] width 8 height 829
click at [683, 127] on td "Le-Vel Brands LLC -" at bounding box center [614, 139] width 195 height 24
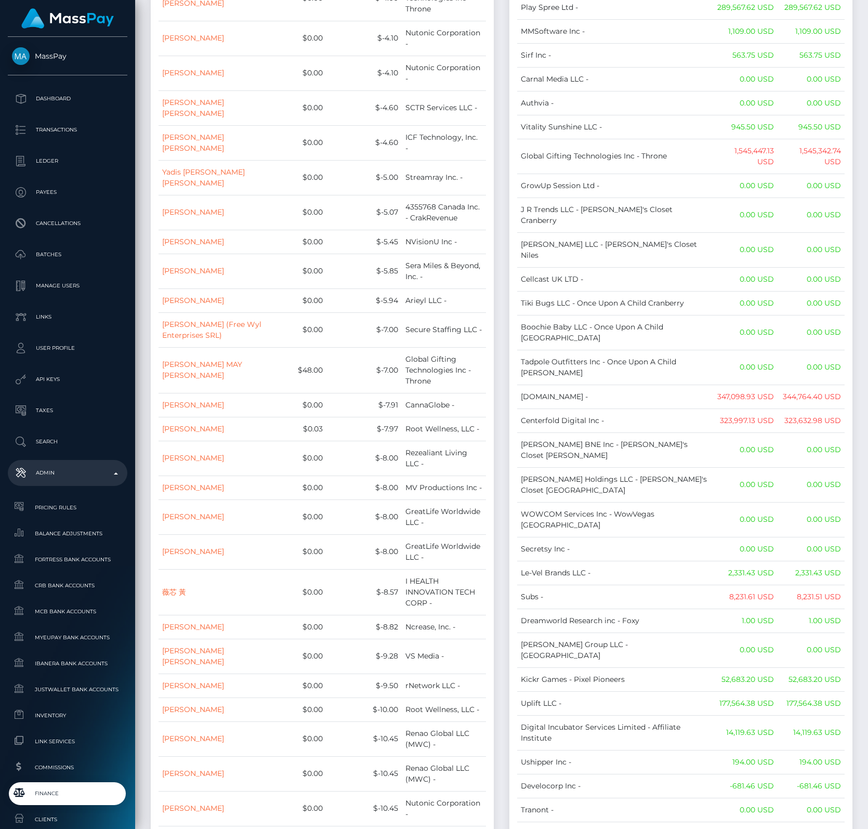
scroll to position [5985, 0]
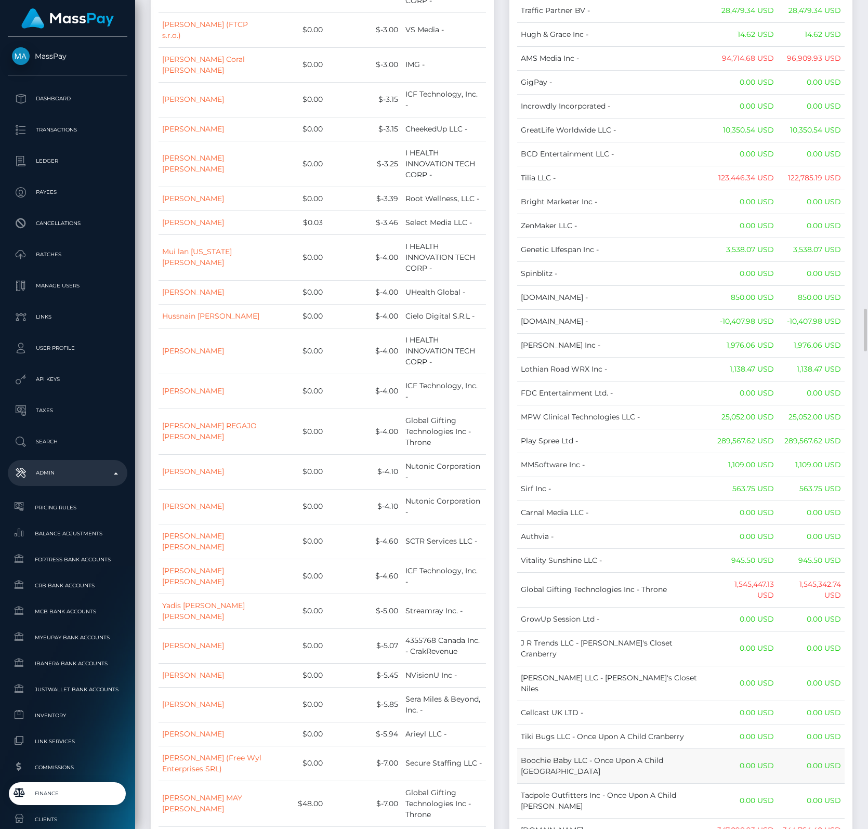
click at [638, 667] on td "Boochie Baby LLC - Once Upon A Child North Hills" at bounding box center [614, 765] width 195 height 35
click at [631, 333] on td "Cindy Gallop Inc -" at bounding box center [614, 345] width 195 height 24
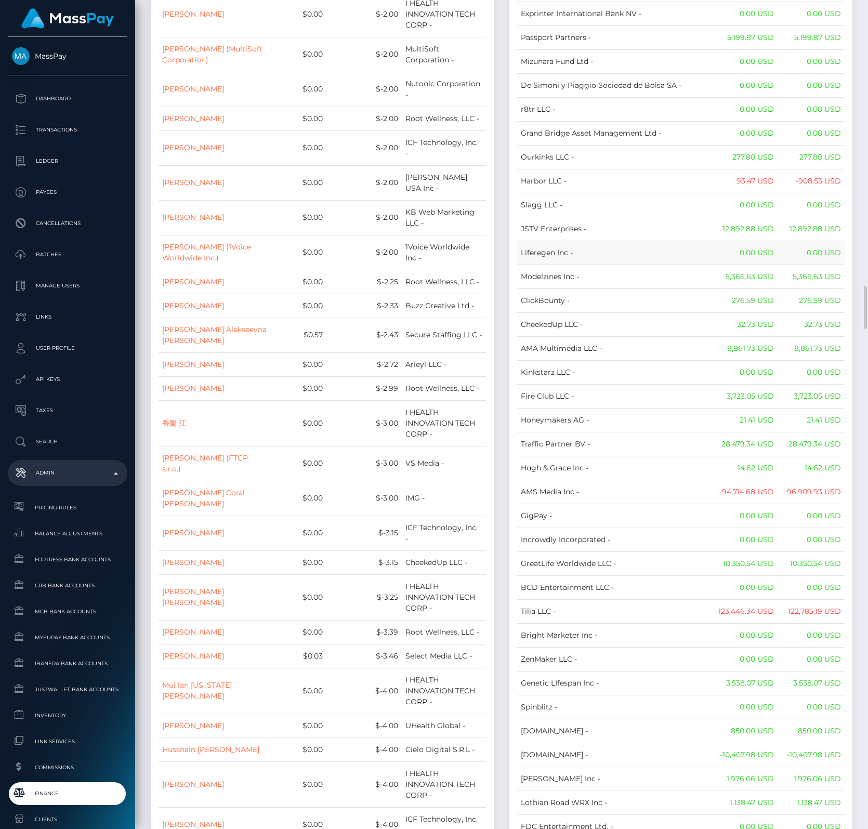
click at [655, 241] on td "Liferegen Inc -" at bounding box center [614, 253] width 195 height 24
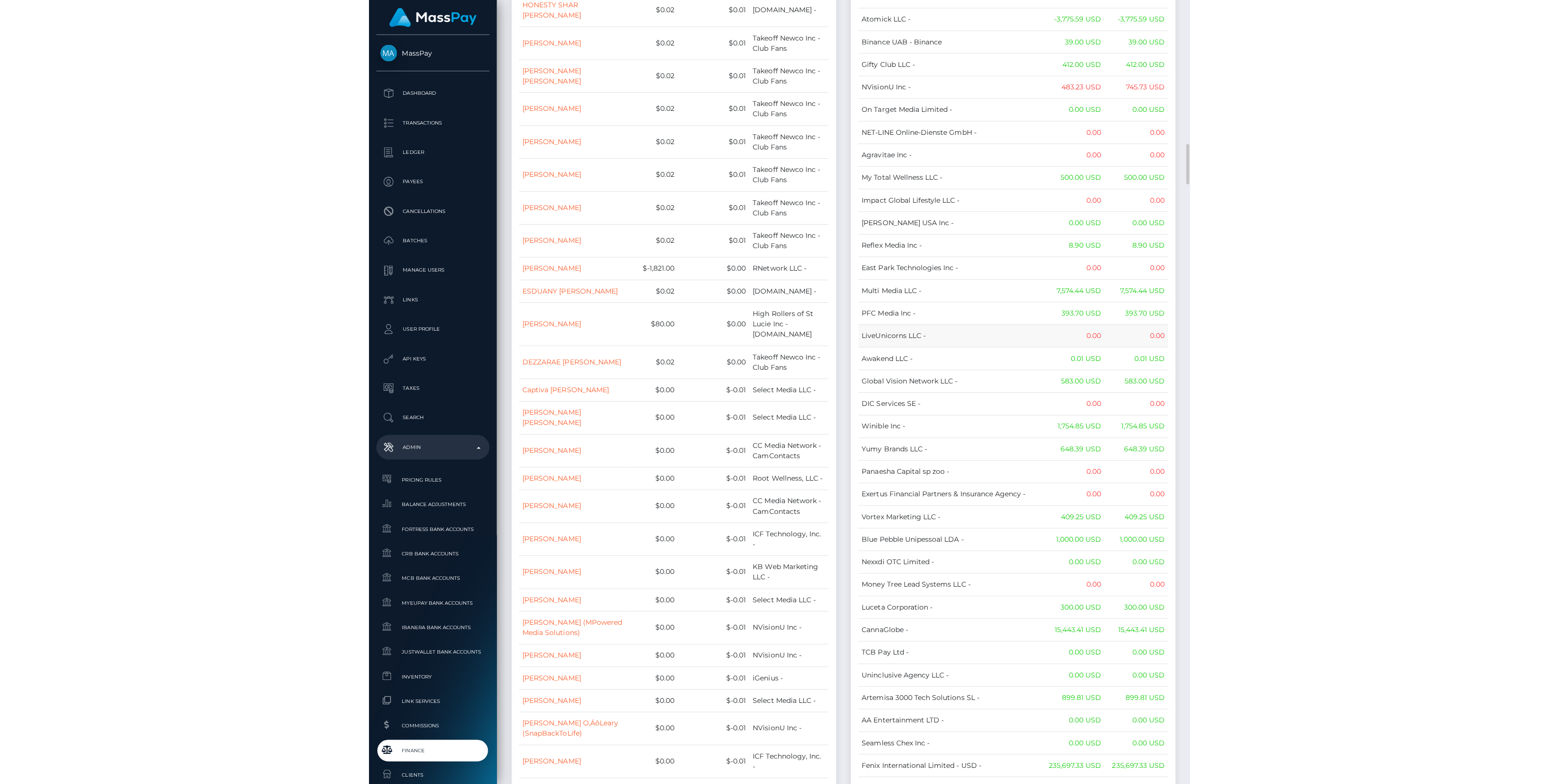
scroll to position [2368, 0]
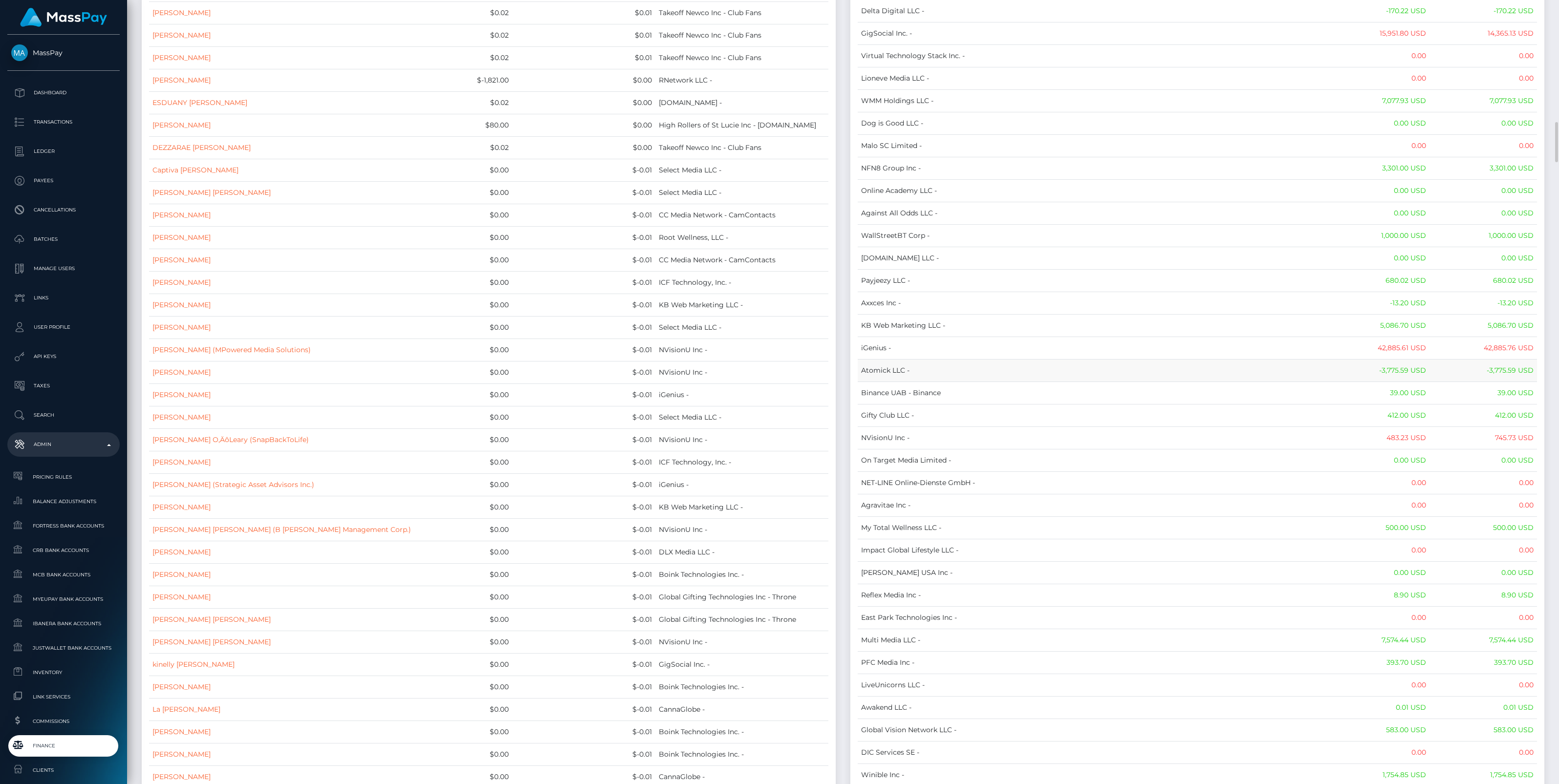
click at [1162, 382] on td "Atomick LLC -" at bounding box center [1092, 370] width 469 height 23
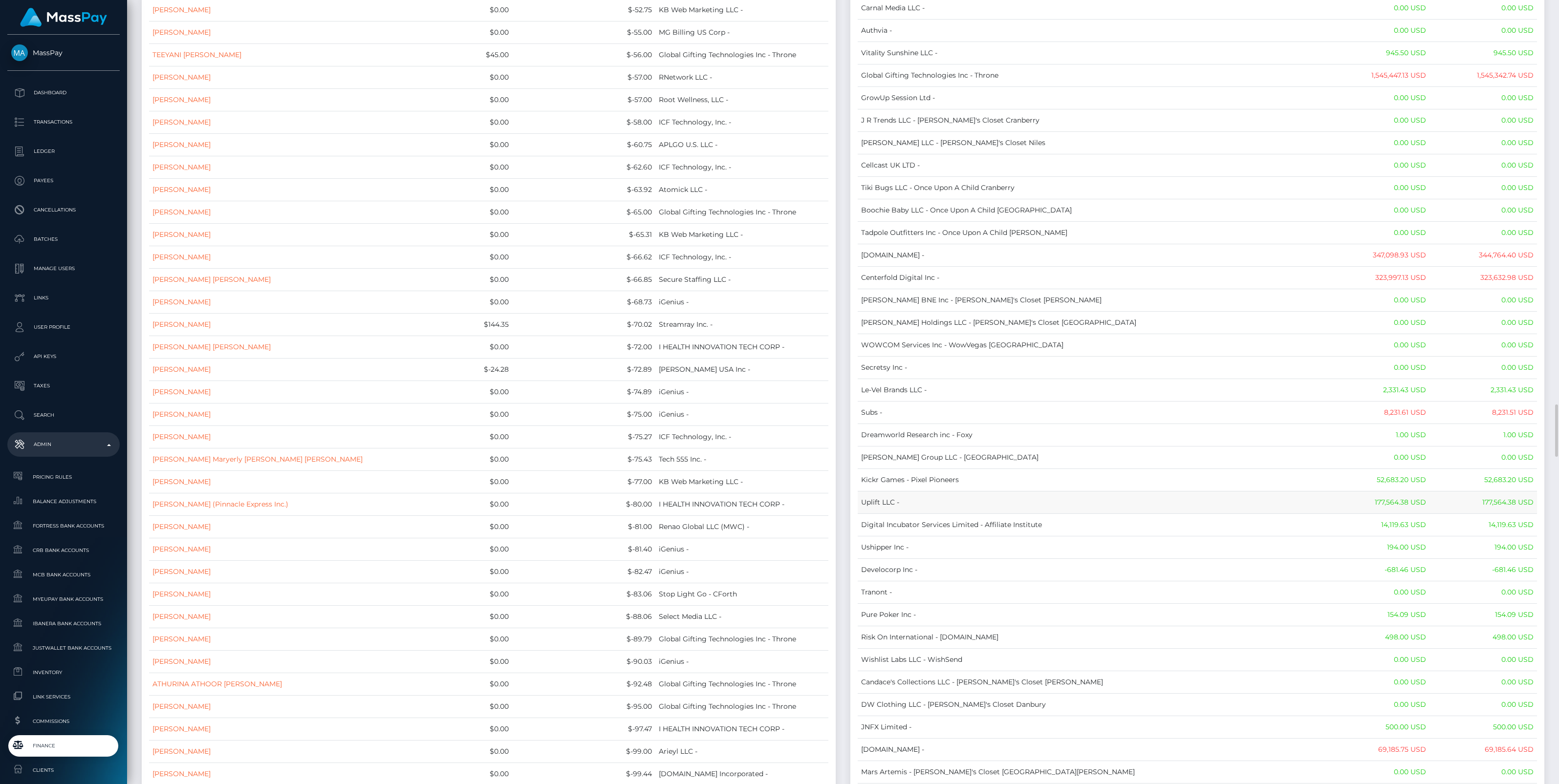
scroll to position [6847, 0]
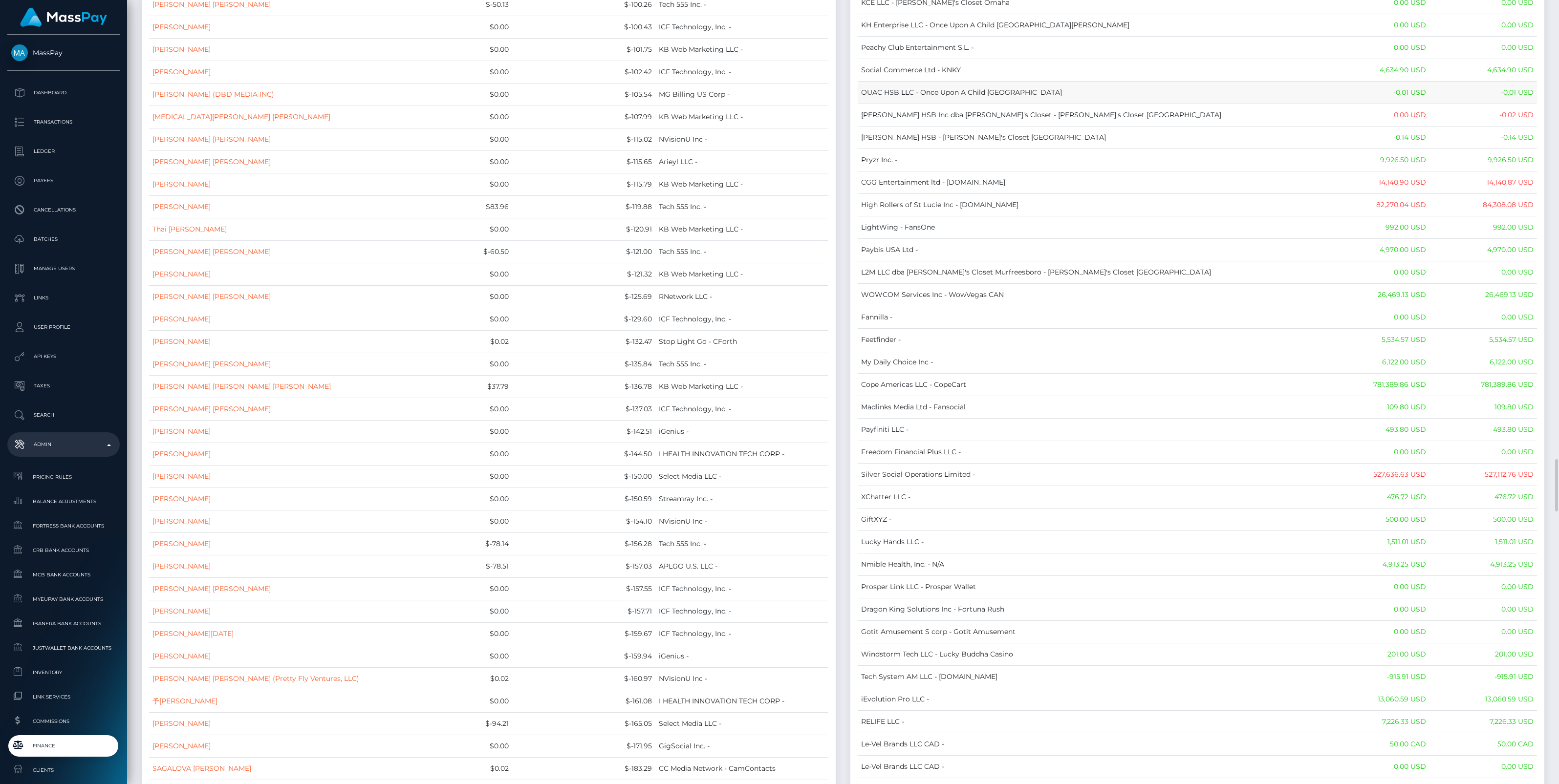
click at [1063, 104] on td "OUAC HSB LLC - Once Upon A Child Harrisburg" at bounding box center [1092, 93] width 469 height 23
click at [1239, 171] on td "Pryzr Inc. -" at bounding box center [1092, 160] width 469 height 23
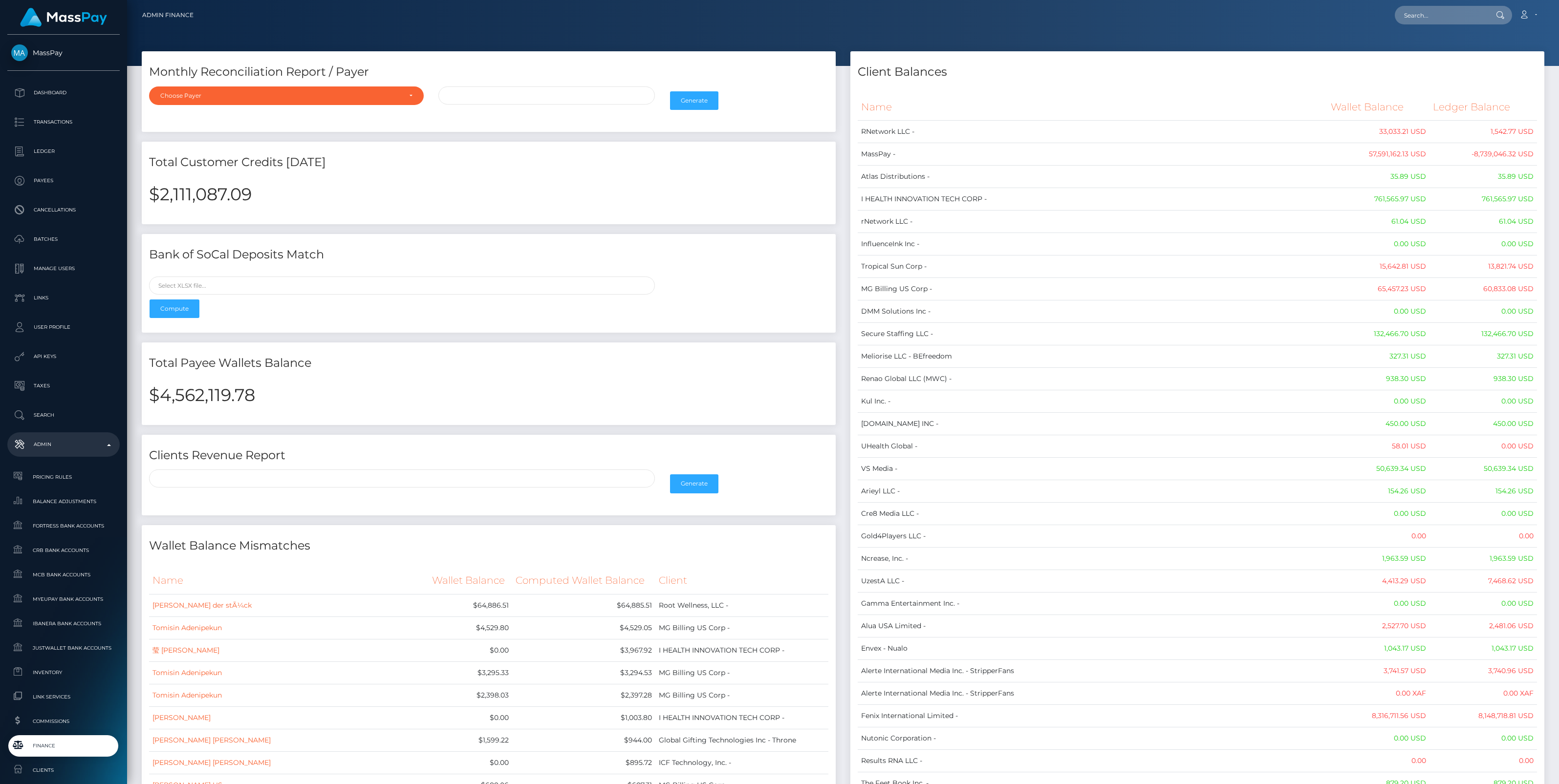
click at [1261, 39] on div at bounding box center [842, 33] width 1432 height 66
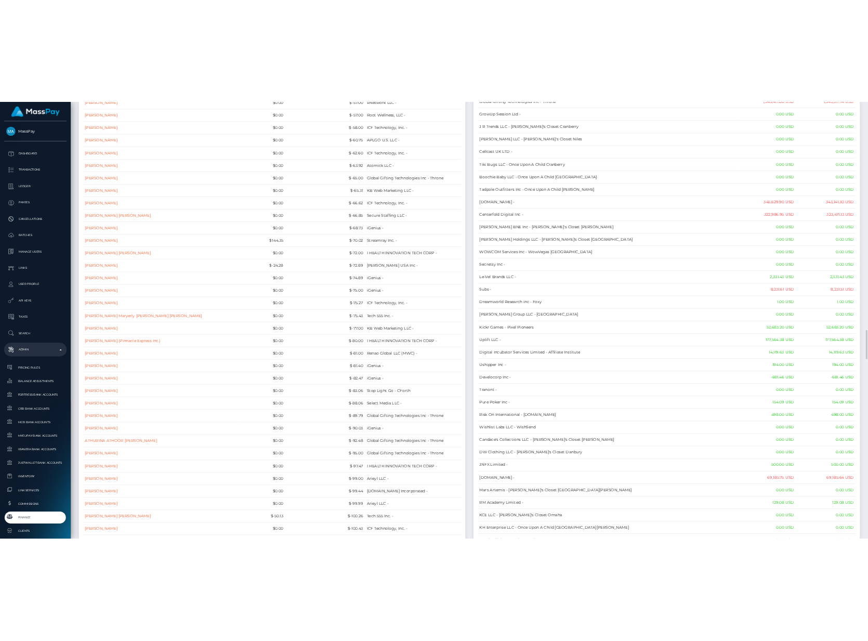
scroll to position [6932, 0]
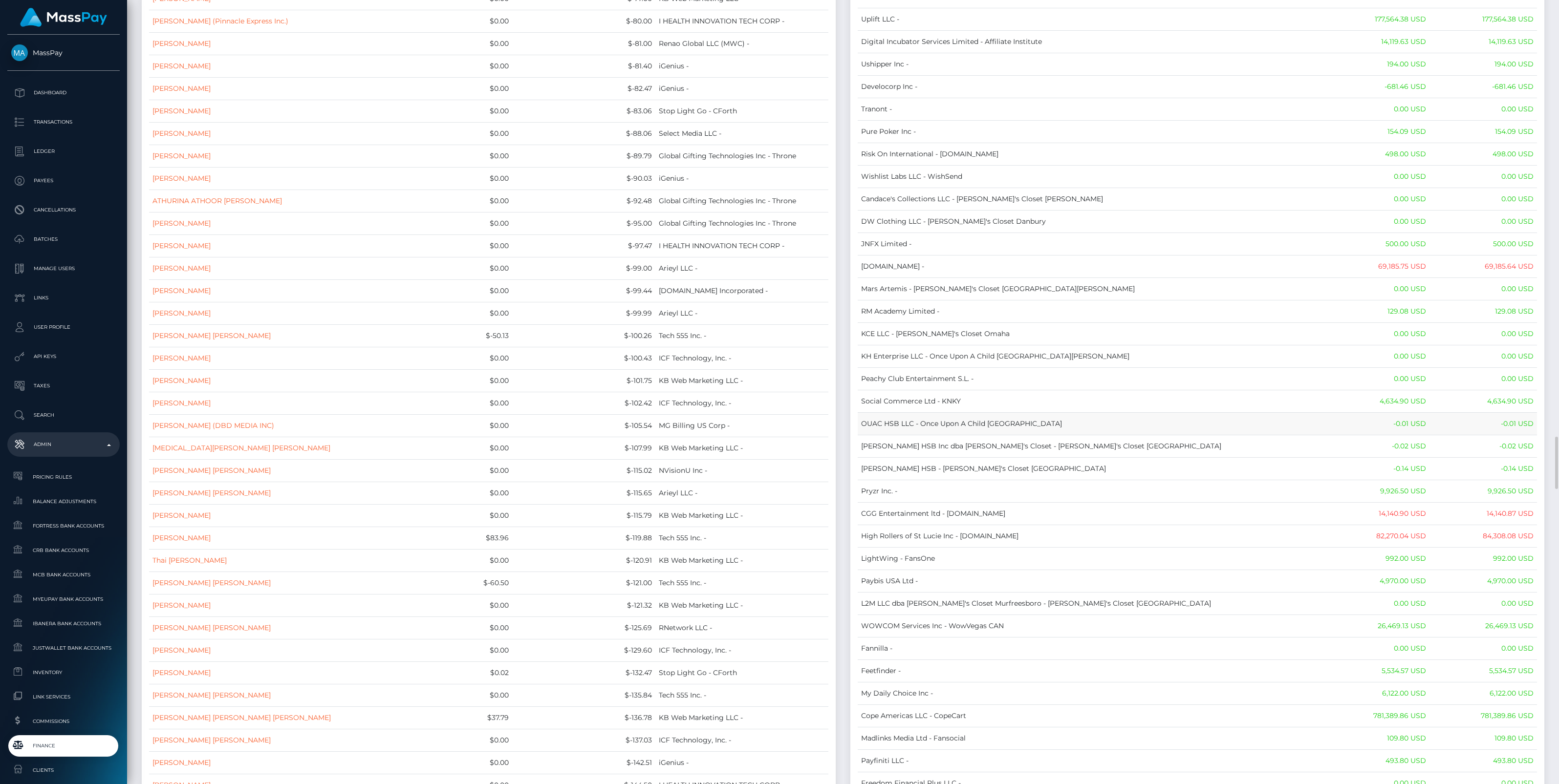
click at [1094, 435] on td "OUAC HSB LLC - Once Upon A Child Harrisburg" at bounding box center [1092, 424] width 469 height 23
